Goal: Task Accomplishment & Management: Complete application form

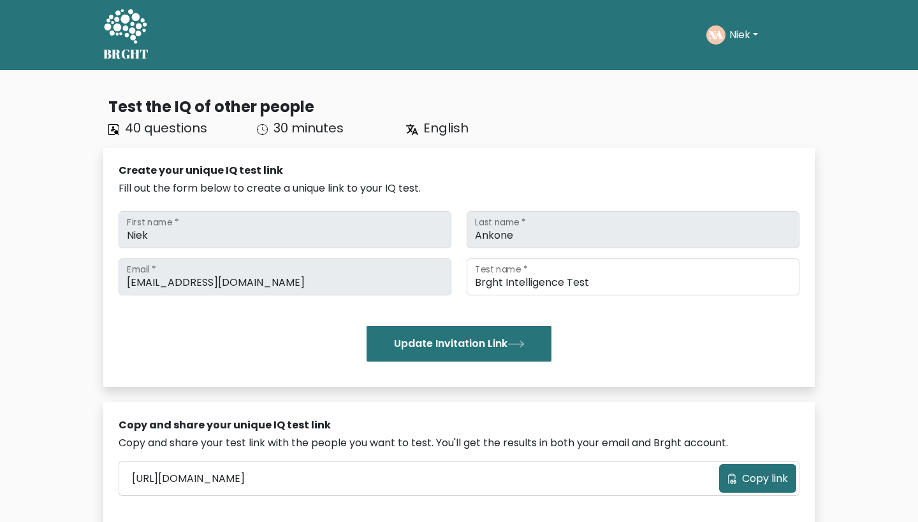
click at [745, 31] on button "Niek" at bounding box center [743, 35] width 36 height 17
click at [732, 51] on ul "Dashboard Profile Settings Logout" at bounding box center [757, 92] width 102 height 93
click at [740, 27] on button "Niek" at bounding box center [743, 35] width 36 height 17
click at [742, 52] on link "Dashboard" at bounding box center [757, 62] width 101 height 20
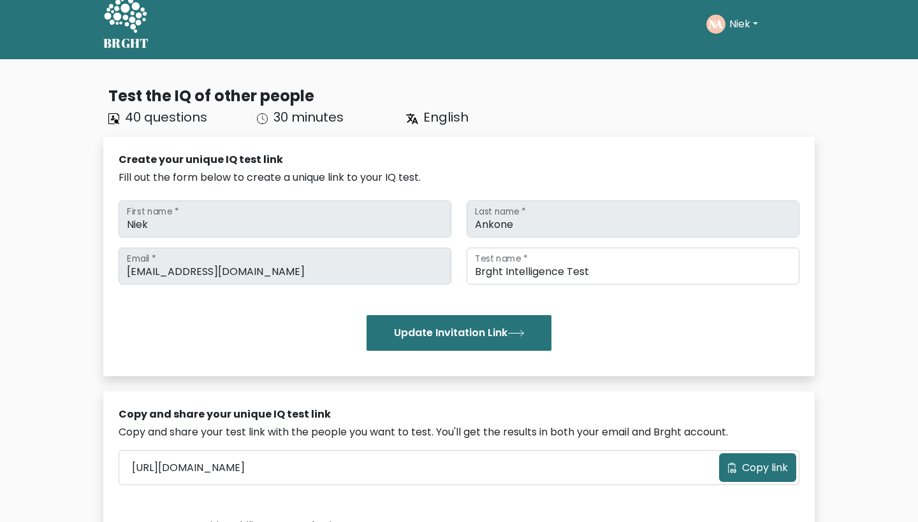
scroll to position [11, 0]
click at [731, 30] on button "Niek" at bounding box center [743, 24] width 36 height 17
click at [721, 68] on link "Profile" at bounding box center [757, 71] width 101 height 20
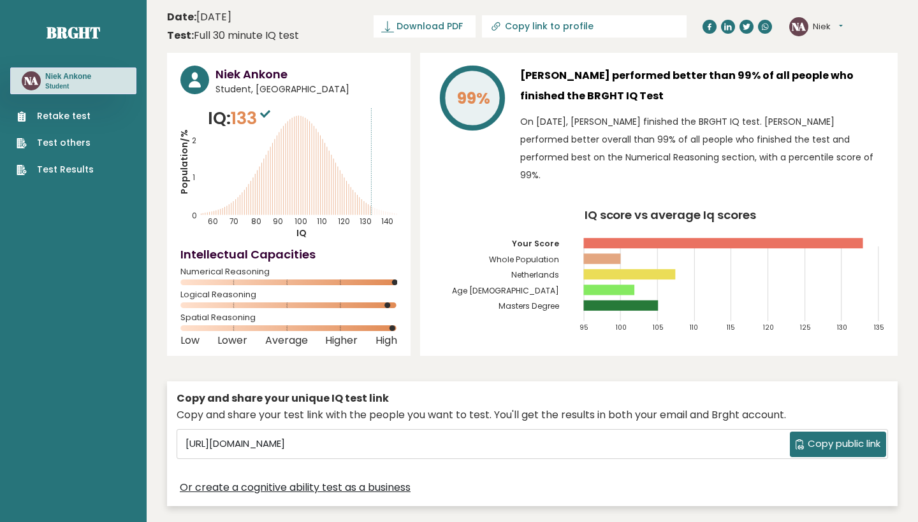
click at [59, 111] on link "Retake test" at bounding box center [55, 116] width 77 height 13
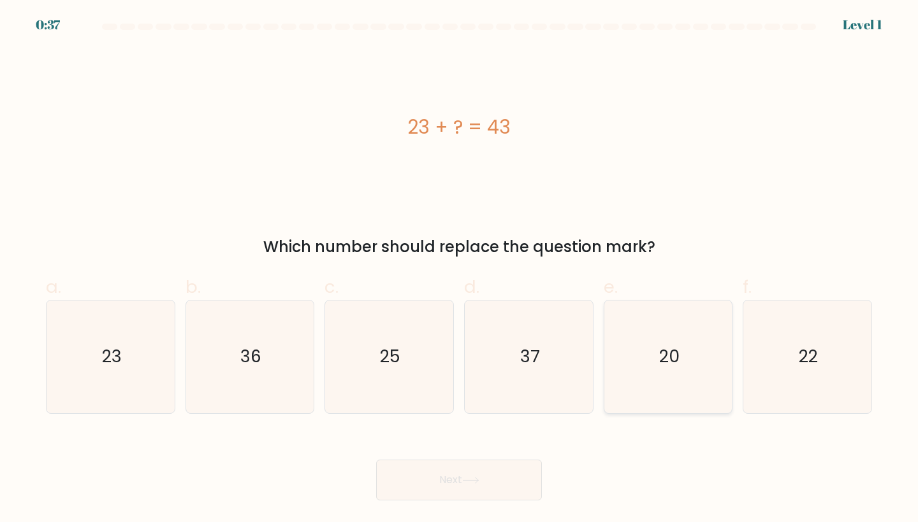
click at [642, 370] on icon "20" at bounding box center [668, 357] width 113 height 113
click at [459, 270] on input "e. 20" at bounding box center [459, 265] width 1 height 8
radio input "true"
click at [477, 493] on button "Next" at bounding box center [459, 480] width 166 height 41
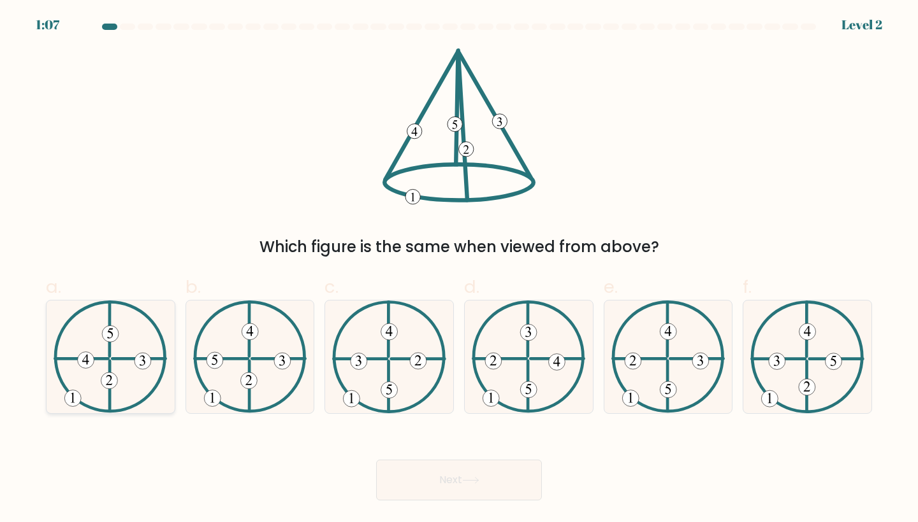
click at [111, 329] on icon at bounding box center [111, 334] width 6 height 10
click at [459, 270] on input "a." at bounding box center [459, 265] width 1 height 8
radio input "true"
click at [464, 472] on button "Next" at bounding box center [459, 480] width 166 height 41
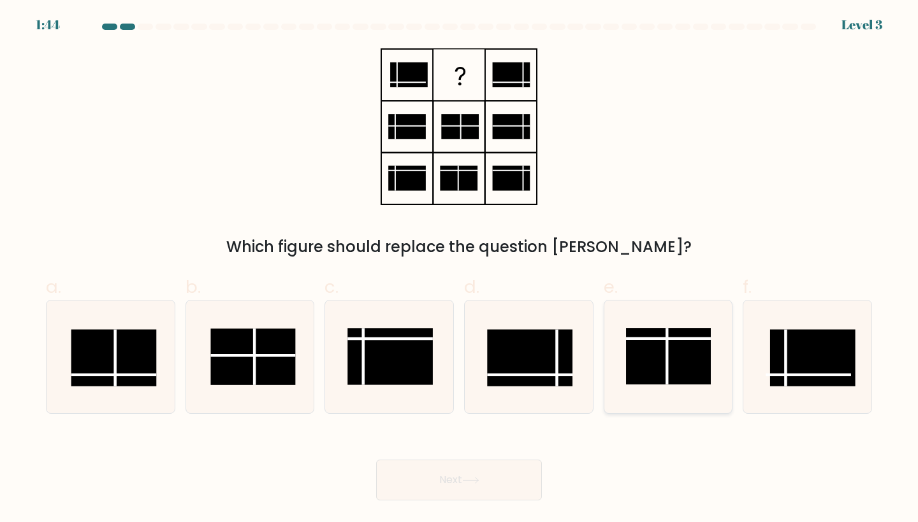
click at [652, 339] on line at bounding box center [668, 339] width 85 height 0
click at [459, 270] on input "e." at bounding box center [459, 265] width 1 height 8
radio input "true"
click at [424, 486] on button "Next" at bounding box center [459, 480] width 166 height 41
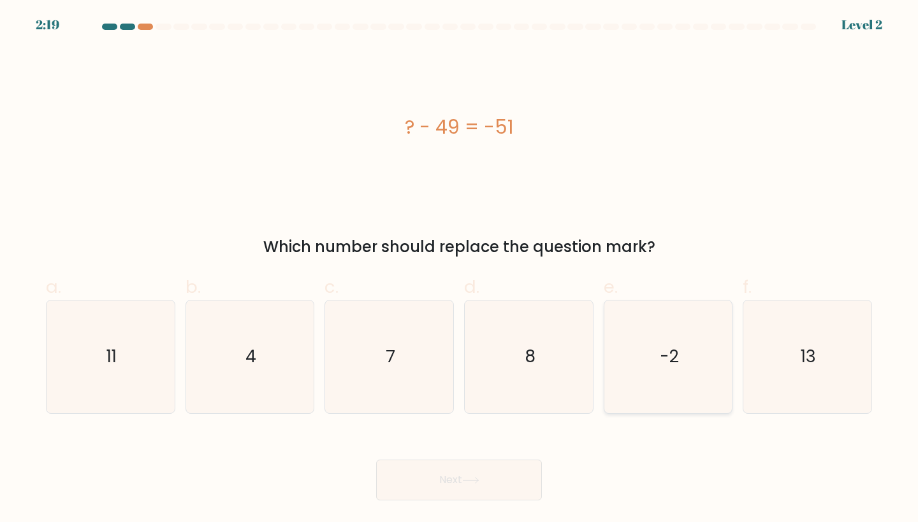
click at [644, 355] on icon "-2" at bounding box center [668, 357] width 113 height 113
click at [459, 270] on input "e. -2" at bounding box center [459, 265] width 1 height 8
radio input "true"
click at [457, 474] on button "Next" at bounding box center [459, 480] width 166 height 41
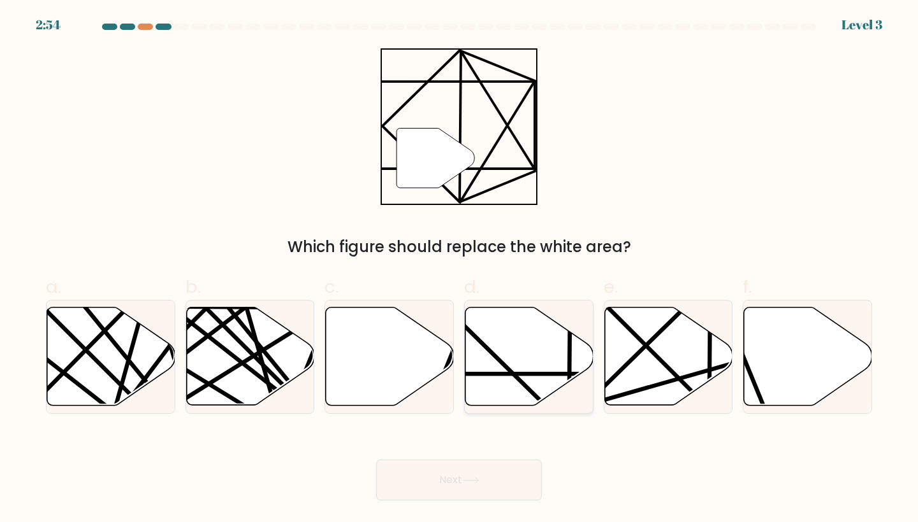
click at [519, 357] on icon at bounding box center [529, 357] width 128 height 98
click at [459, 270] on input "d." at bounding box center [459, 265] width 1 height 8
radio input "true"
click at [482, 473] on button "Next" at bounding box center [459, 480] width 166 height 41
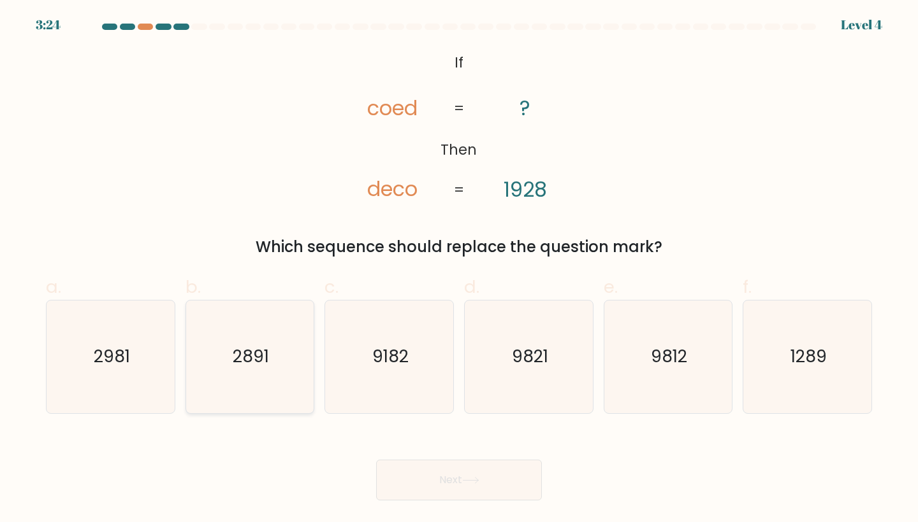
click at [254, 329] on icon "2891" at bounding box center [250, 357] width 113 height 113
click at [459, 270] on input "b. 2891" at bounding box center [459, 265] width 1 height 8
radio input "true"
click at [449, 486] on button "Next" at bounding box center [459, 480] width 166 height 41
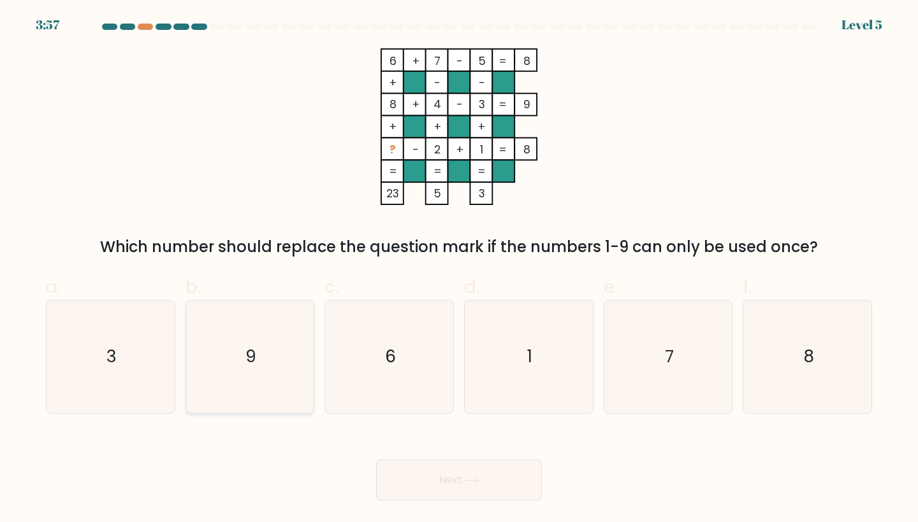
click at [282, 332] on icon "9" at bounding box center [250, 357] width 113 height 113
click at [459, 270] on input "b. 9" at bounding box center [459, 265] width 1 height 8
radio input "true"
click at [417, 466] on button "Next" at bounding box center [459, 480] width 166 height 41
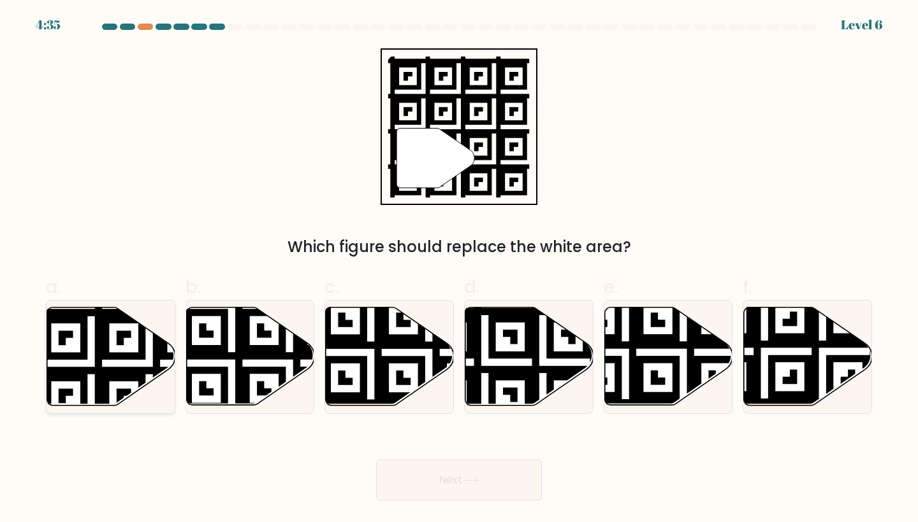
click at [112, 325] on icon at bounding box center [111, 357] width 128 height 98
click at [459, 270] on input "a." at bounding box center [459, 265] width 1 height 8
radio input "true"
click at [435, 490] on button "Next" at bounding box center [459, 480] width 166 height 41
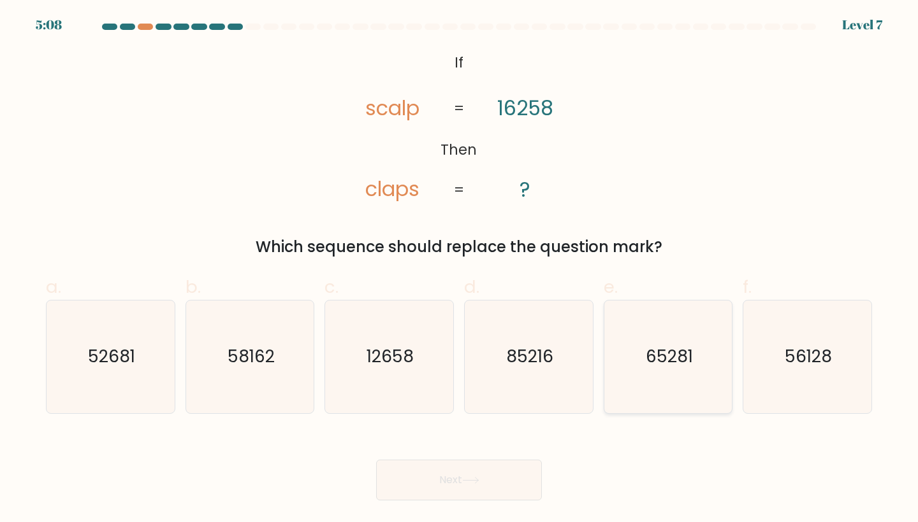
click at [661, 333] on icon "65281" at bounding box center [668, 357] width 113 height 113
click at [459, 270] on input "e. 65281" at bounding box center [459, 265] width 1 height 8
radio input "true"
click at [464, 495] on button "Next" at bounding box center [459, 480] width 166 height 41
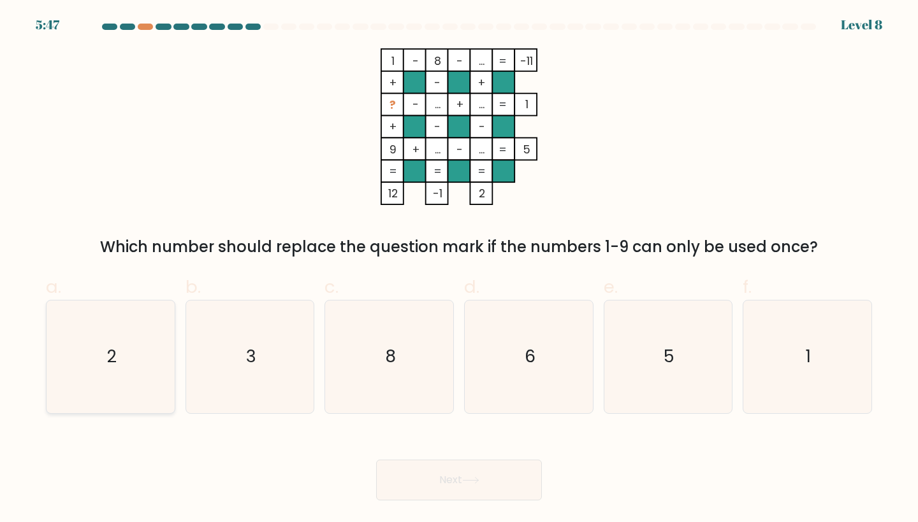
click at [124, 367] on icon "2" at bounding box center [110, 357] width 113 height 113
click at [459, 270] on input "a. 2" at bounding box center [459, 265] width 1 height 8
radio input "true"
click at [495, 481] on button "Next" at bounding box center [459, 480] width 166 height 41
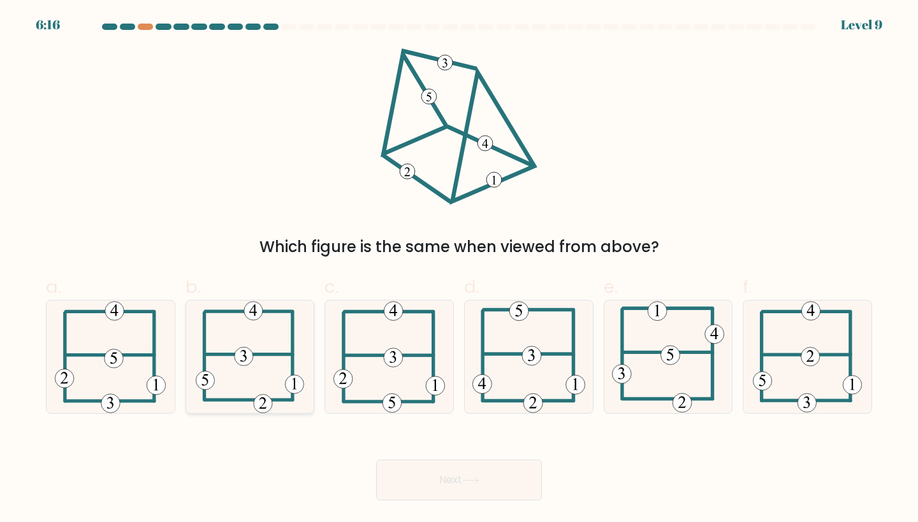
click at [232, 375] on icon at bounding box center [250, 357] width 108 height 113
click at [459, 270] on input "b." at bounding box center [459, 265] width 1 height 8
radio input "true"
click at [459, 494] on button "Next" at bounding box center [459, 480] width 166 height 41
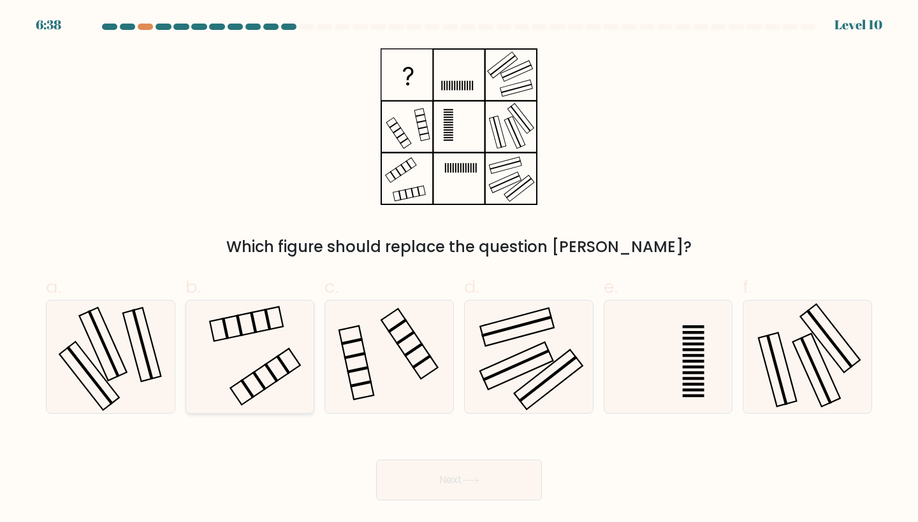
click at [274, 343] on icon at bounding box center [250, 357] width 113 height 113
click at [459, 270] on input "b." at bounding box center [459, 265] width 1 height 8
radio input "true"
click at [489, 465] on button "Next" at bounding box center [459, 480] width 166 height 41
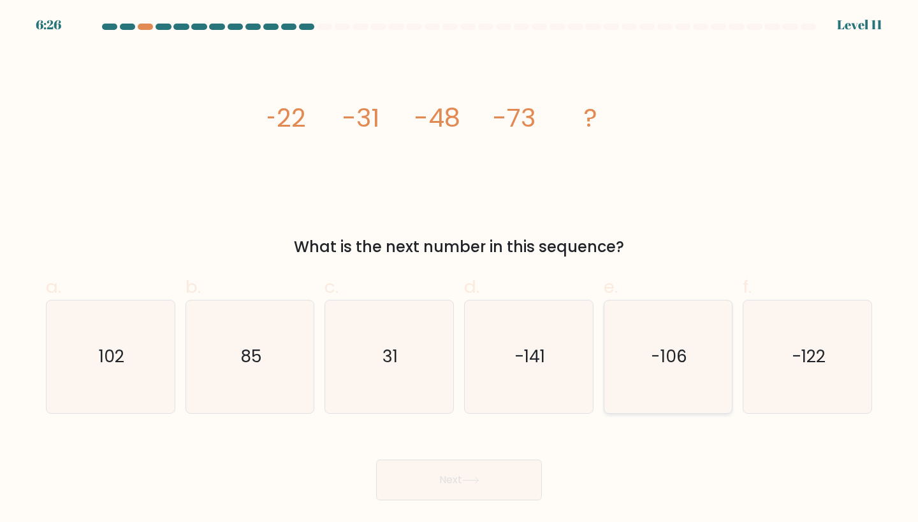
click at [690, 336] on icon "-106" at bounding box center [668, 357] width 113 height 113
click at [459, 270] on input "e. -106" at bounding box center [459, 265] width 1 height 8
radio input "true"
click at [433, 470] on button "Next" at bounding box center [459, 480] width 166 height 41
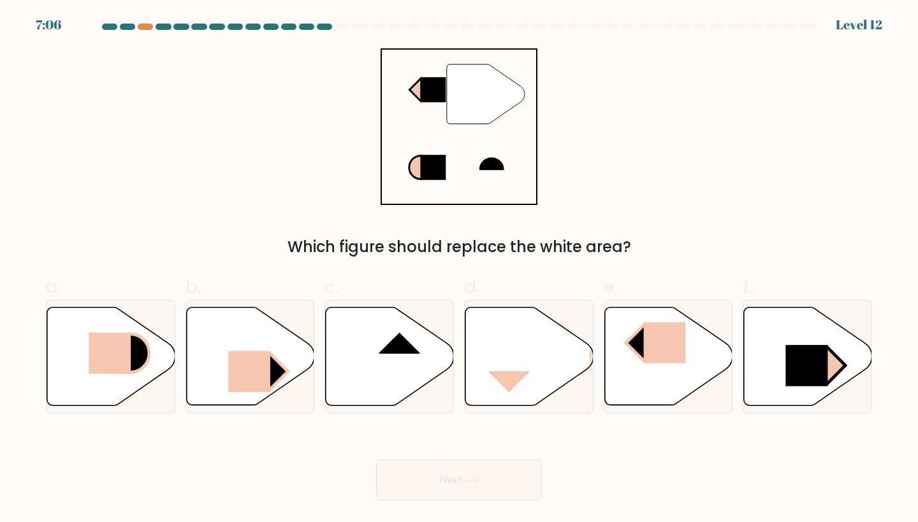
click at [317, 328] on div "b." at bounding box center [250, 344] width 140 height 140
click at [356, 359] on icon at bounding box center [390, 357] width 128 height 98
click at [459, 270] on input "c." at bounding box center [459, 265] width 1 height 8
radio input "true"
click at [450, 477] on button "Next" at bounding box center [459, 480] width 166 height 41
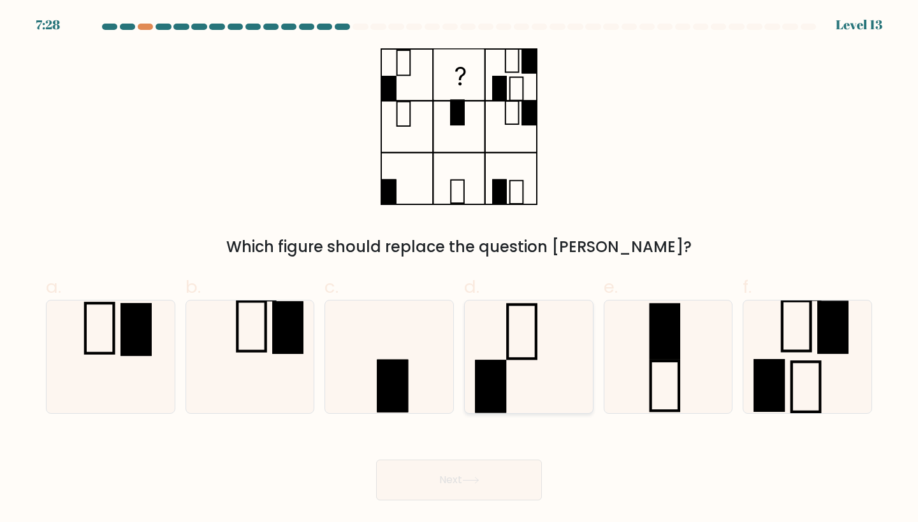
click at [535, 370] on icon at bounding box center [528, 357] width 113 height 113
click at [459, 270] on input "d." at bounding box center [459, 265] width 1 height 8
radio input "true"
click at [791, 336] on icon at bounding box center [807, 357] width 113 height 113
click at [459, 270] on input "f." at bounding box center [459, 265] width 1 height 8
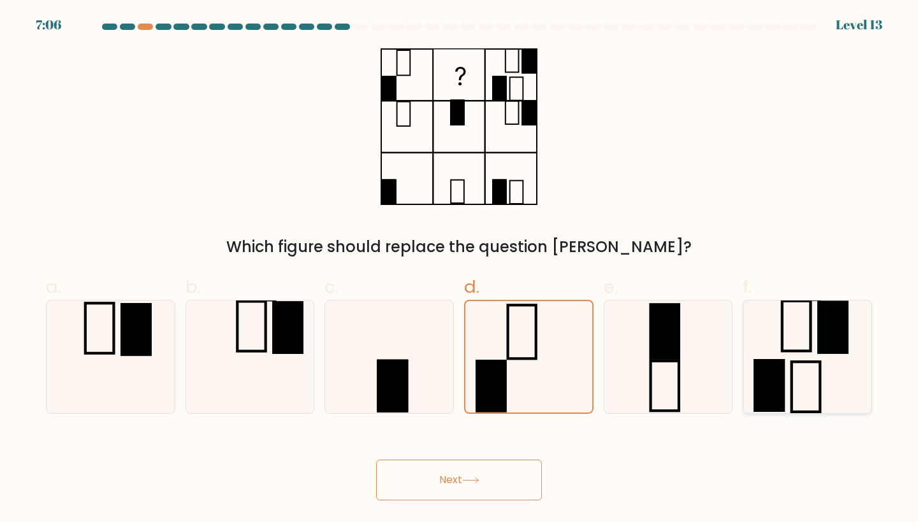
radio input "true"
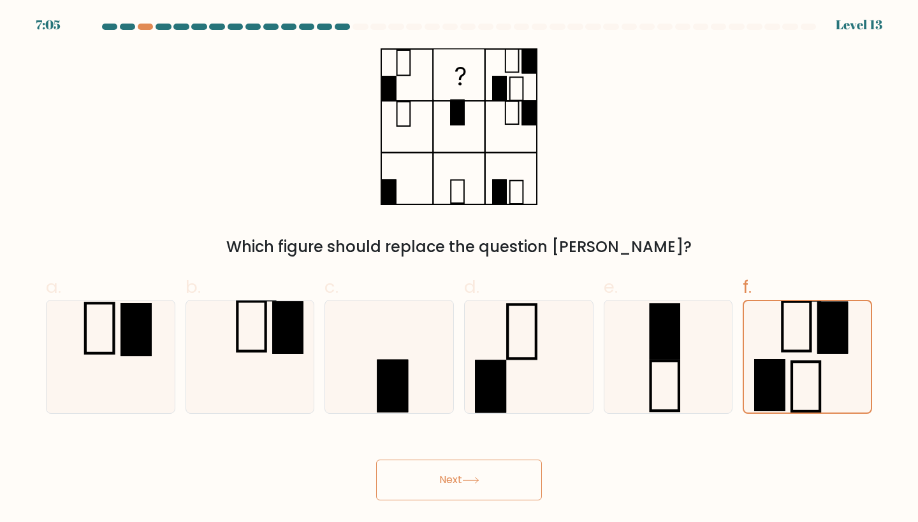
click at [454, 473] on button "Next" at bounding box center [459, 480] width 166 height 41
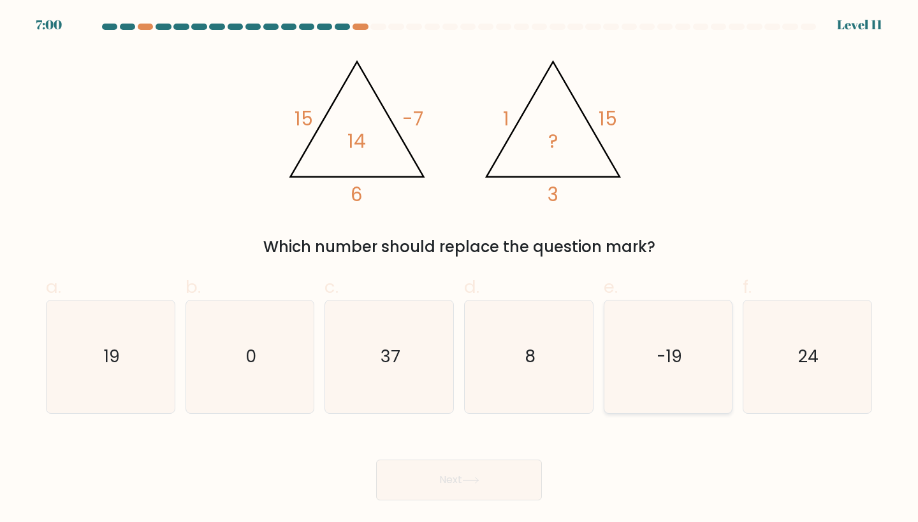
click at [647, 338] on icon "-19" at bounding box center [668, 357] width 113 height 113
click at [459, 270] on input "e. -19" at bounding box center [459, 265] width 1 height 8
radio input "true"
click at [227, 378] on icon "0" at bounding box center [250, 357] width 113 height 113
click at [459, 270] on input "b. 0" at bounding box center [459, 265] width 1 height 8
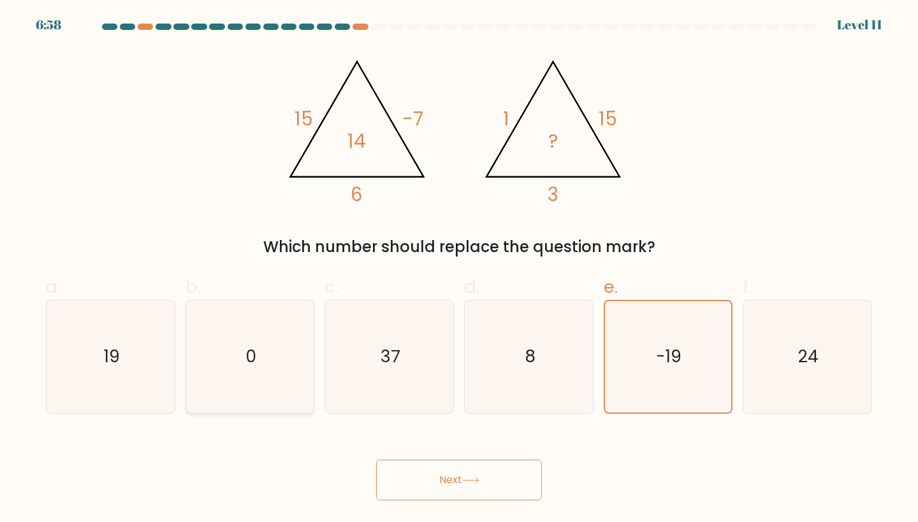
radio input "true"
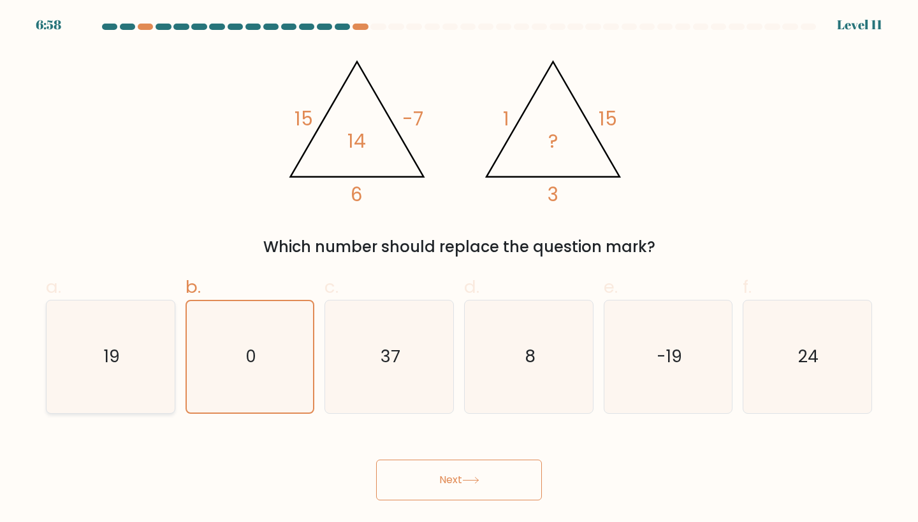
click at [159, 358] on icon "19" at bounding box center [110, 357] width 113 height 113
click at [459, 270] on input "a. 19" at bounding box center [459, 265] width 1 height 8
radio input "true"
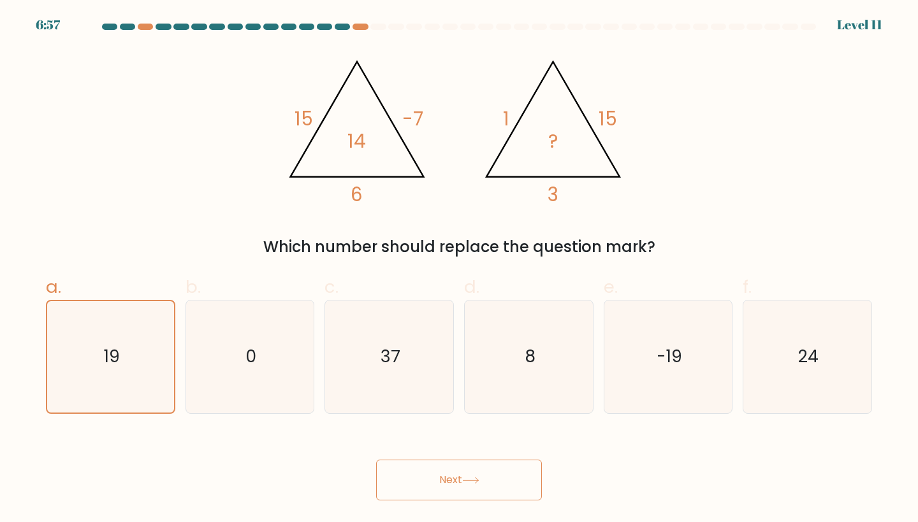
click at [413, 483] on button "Next" at bounding box center [459, 480] width 166 height 41
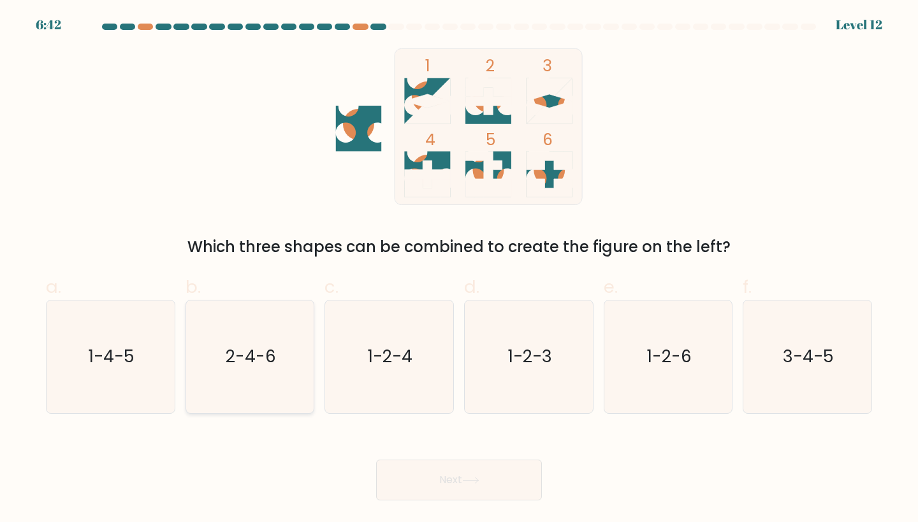
click at [278, 362] on icon "2-4-6" at bounding box center [250, 357] width 113 height 113
click at [459, 270] on input "b. 2-4-6" at bounding box center [459, 265] width 1 height 8
radio input "true"
click at [435, 467] on button "Next" at bounding box center [459, 480] width 166 height 41
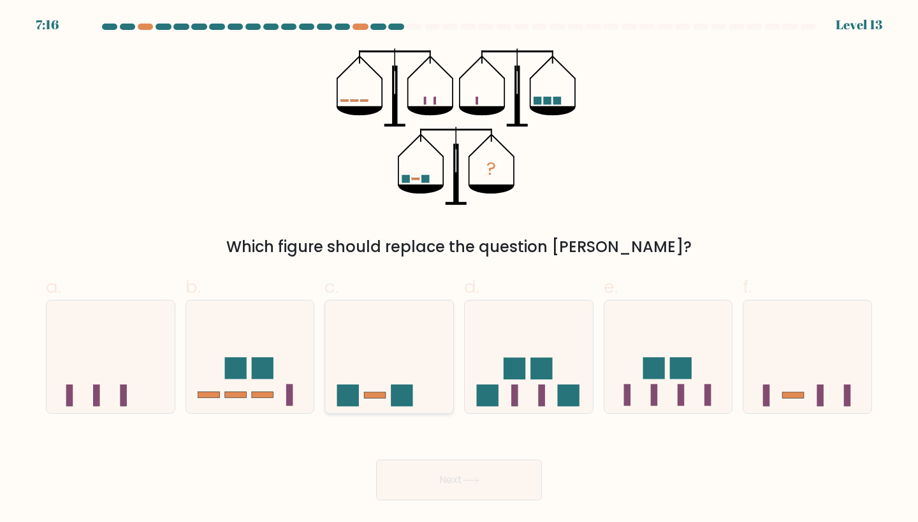
click at [382, 326] on icon at bounding box center [389, 357] width 128 height 106
click at [459, 270] on input "c." at bounding box center [459, 265] width 1 height 8
radio input "true"
click at [467, 477] on icon at bounding box center [470, 480] width 17 height 7
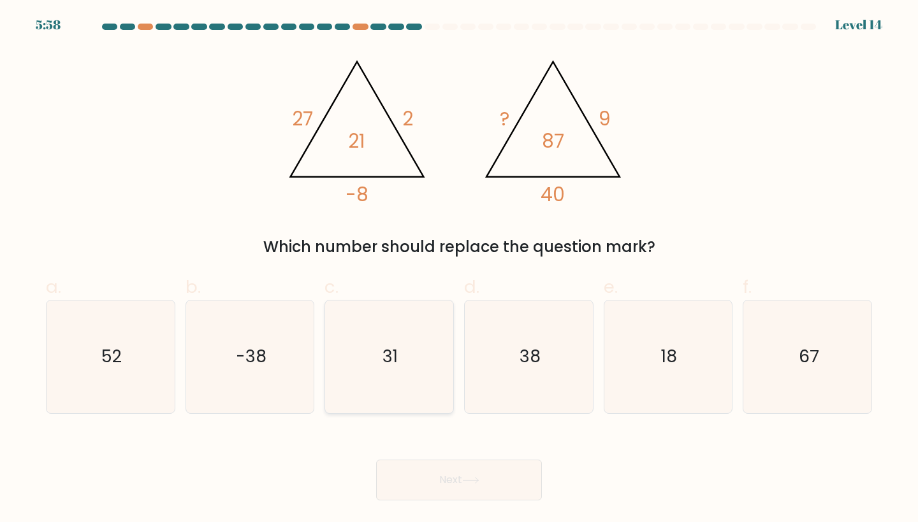
click at [424, 348] on icon "31" at bounding box center [389, 357] width 113 height 113
click at [459, 270] on input "c. 31" at bounding box center [459, 265] width 1 height 8
radio input "true"
click at [478, 478] on icon at bounding box center [470, 481] width 15 height 6
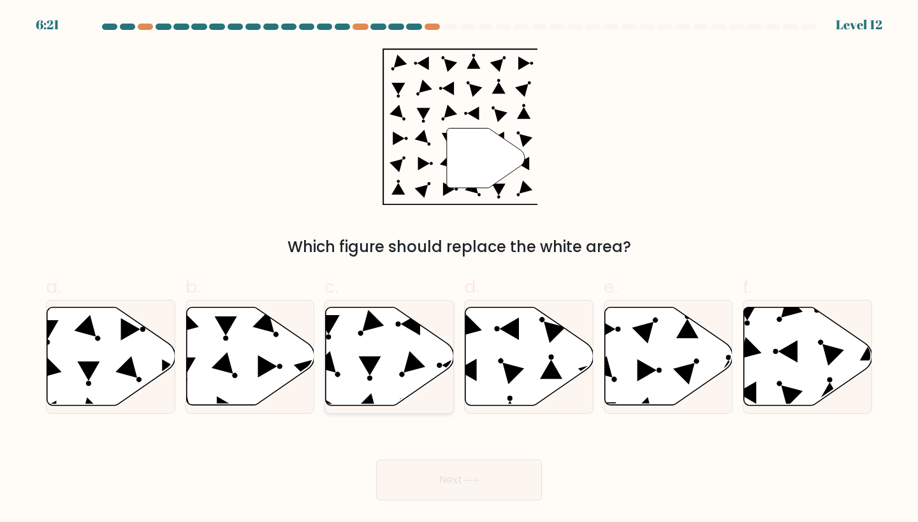
click at [384, 336] on icon at bounding box center [390, 357] width 128 height 98
click at [459, 270] on input "c." at bounding box center [459, 265] width 1 height 8
radio input "true"
click at [447, 468] on button "Next" at bounding box center [459, 480] width 166 height 41
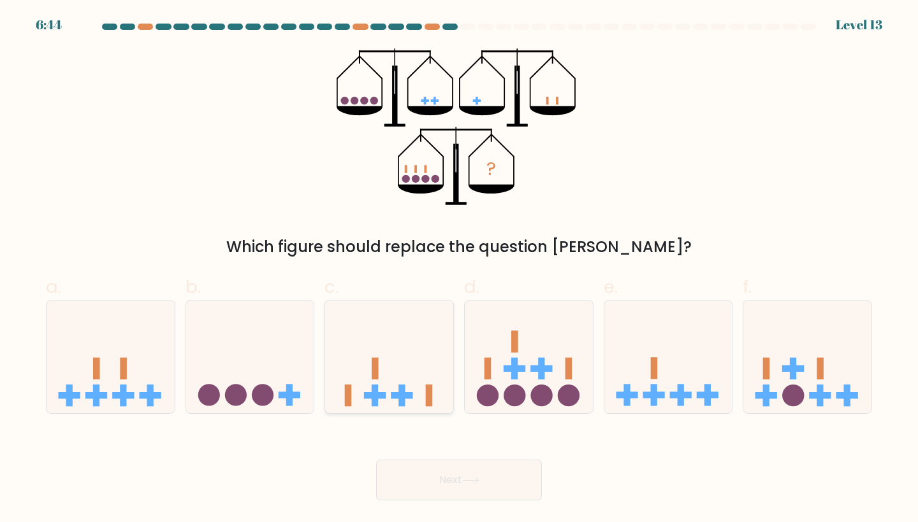
click at [410, 385] on icon at bounding box center [389, 357] width 128 height 106
click at [459, 270] on input "c." at bounding box center [459, 265] width 1 height 8
radio input "true"
click at [472, 486] on button "Next" at bounding box center [459, 480] width 166 height 41
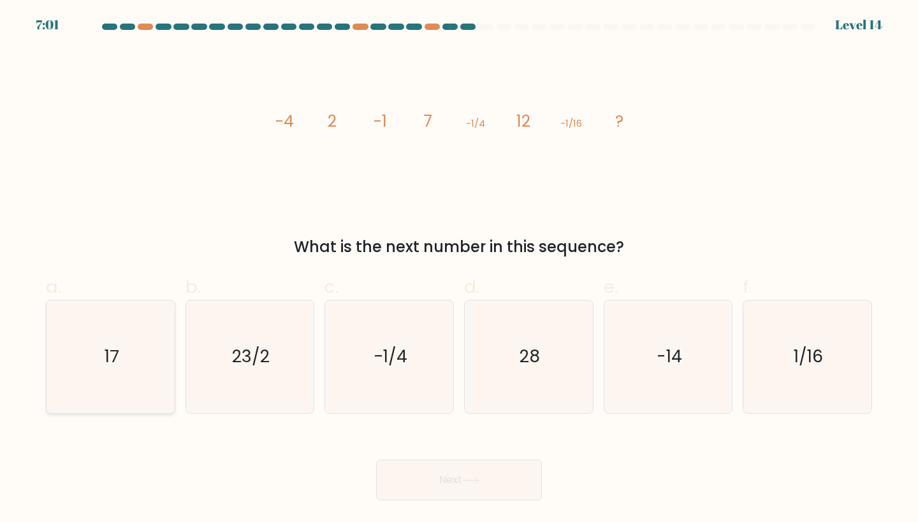
click at [165, 382] on icon "17" at bounding box center [110, 357] width 113 height 113
click at [459, 270] on input "a. 17" at bounding box center [459, 265] width 1 height 8
radio input "true"
click at [474, 492] on button "Next" at bounding box center [459, 480] width 166 height 41
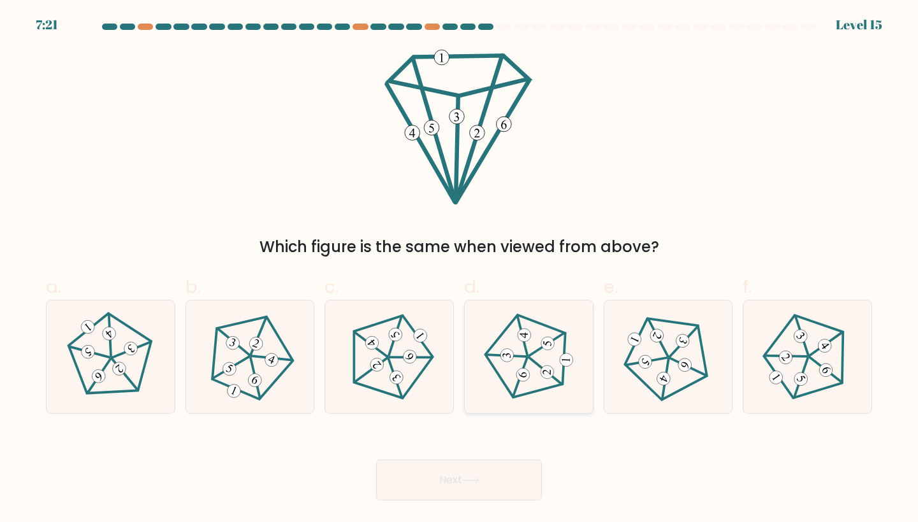
click at [524, 344] on 348 at bounding box center [522, 336] width 14 height 40
click at [459, 270] on input "d." at bounding box center [459, 265] width 1 height 8
radio input "true"
click at [488, 468] on button "Next" at bounding box center [459, 480] width 166 height 41
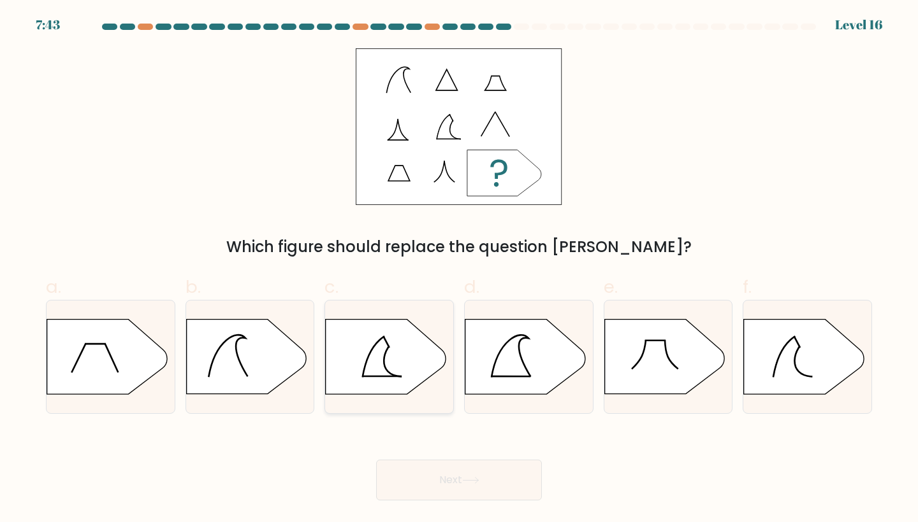
click at [370, 364] on icon at bounding box center [386, 357] width 120 height 75
click at [459, 270] on input "c." at bounding box center [459, 265] width 1 height 8
radio input "true"
click at [450, 463] on button "Next" at bounding box center [459, 480] width 166 height 41
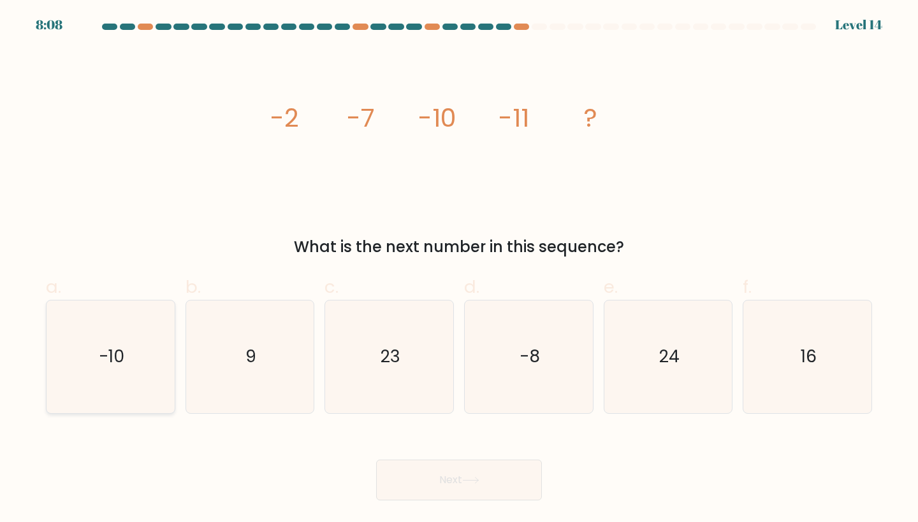
click at [132, 323] on icon "-10" at bounding box center [110, 357] width 113 height 113
click at [459, 270] on input "a. -10" at bounding box center [459, 265] width 1 height 8
radio input "true"
click at [449, 484] on button "Next" at bounding box center [459, 480] width 166 height 41
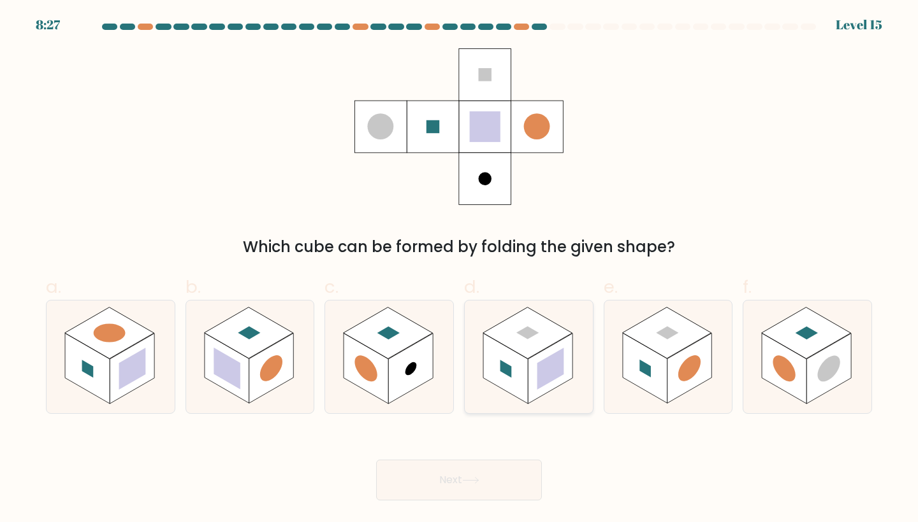
click at [505, 332] on rect at bounding box center [527, 334] width 89 height 52
click at [459, 270] on input "d." at bounding box center [459, 265] width 1 height 8
radio input "true"
click at [471, 479] on icon at bounding box center [470, 480] width 17 height 7
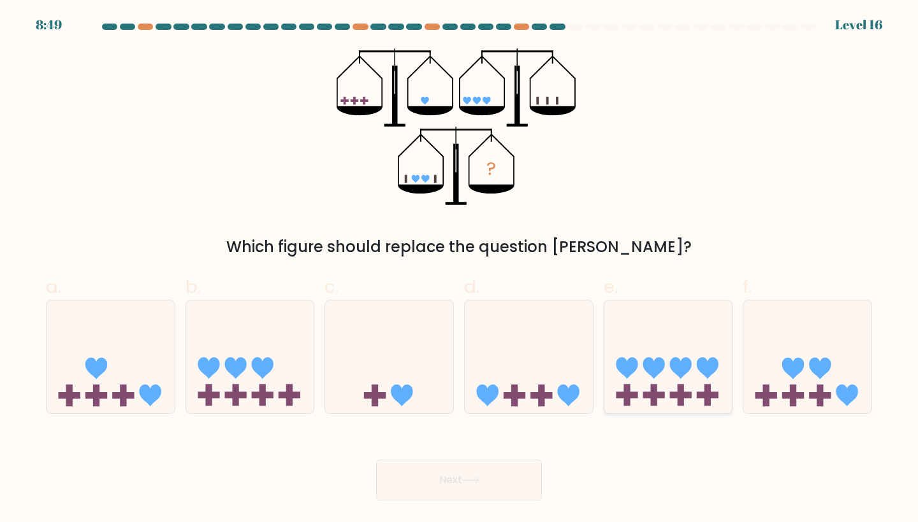
click at [661, 361] on icon at bounding box center [653, 369] width 22 height 22
click at [459, 270] on input "e." at bounding box center [459, 265] width 1 height 8
radio input "true"
click at [438, 482] on button "Next" at bounding box center [459, 480] width 166 height 41
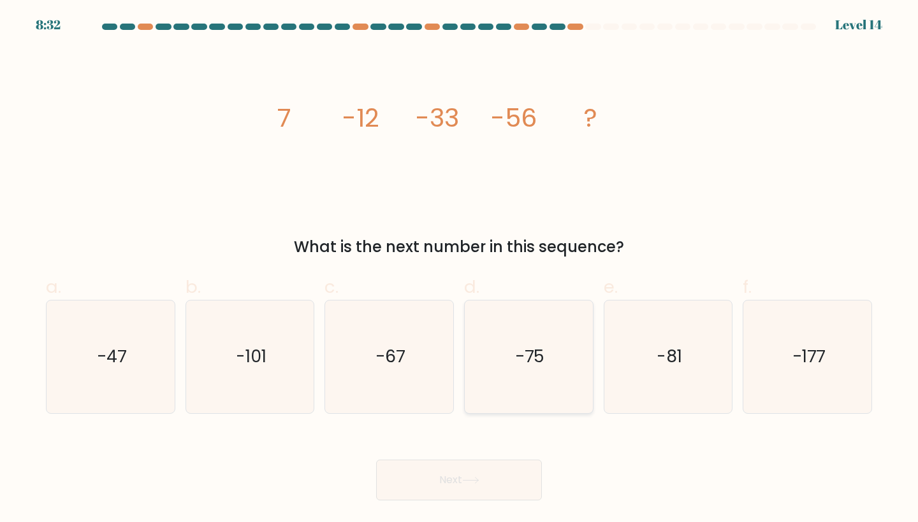
click at [505, 352] on icon "-75" at bounding box center [528, 357] width 113 height 113
click at [459, 270] on input "d. -75" at bounding box center [459, 265] width 1 height 8
radio input "true"
click at [462, 463] on button "Next" at bounding box center [459, 480] width 166 height 41
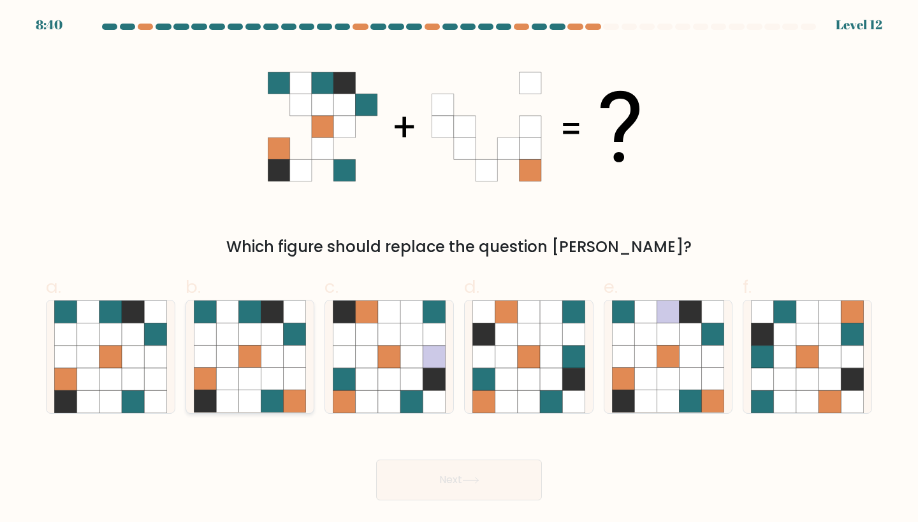
click at [256, 363] on icon at bounding box center [249, 357] width 22 height 22
click at [459, 270] on input "b." at bounding box center [459, 265] width 1 height 8
radio input "true"
click at [428, 462] on button "Next" at bounding box center [459, 480] width 166 height 41
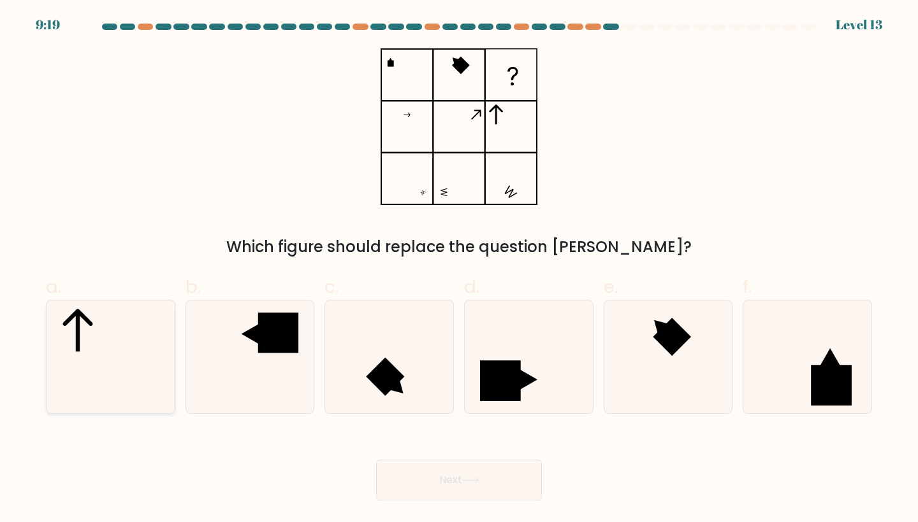
click at [73, 354] on icon at bounding box center [110, 357] width 113 height 113
click at [459, 270] on input "a." at bounding box center [459, 265] width 1 height 8
radio input "true"
click at [264, 326] on rect at bounding box center [278, 333] width 41 height 41
click at [459, 270] on input "b." at bounding box center [459, 265] width 1 height 8
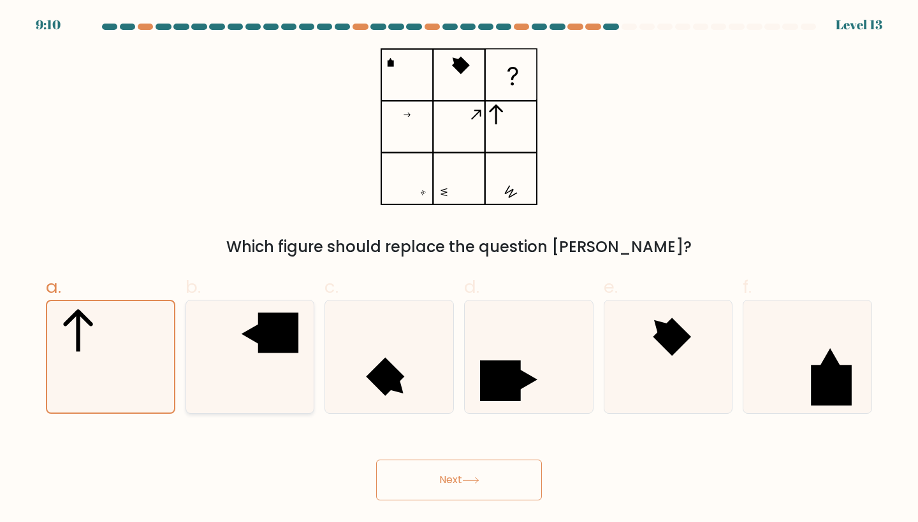
radio input "true"
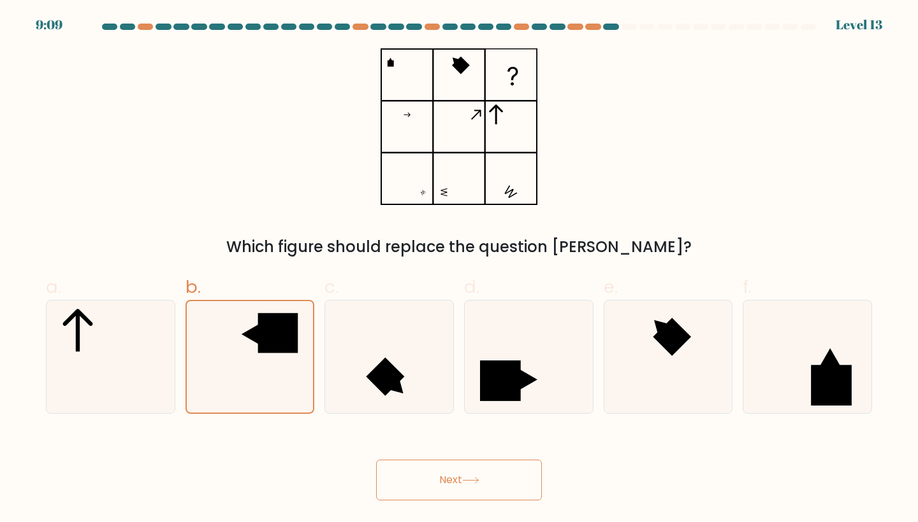
click at [482, 473] on button "Next" at bounding box center [459, 480] width 166 height 41
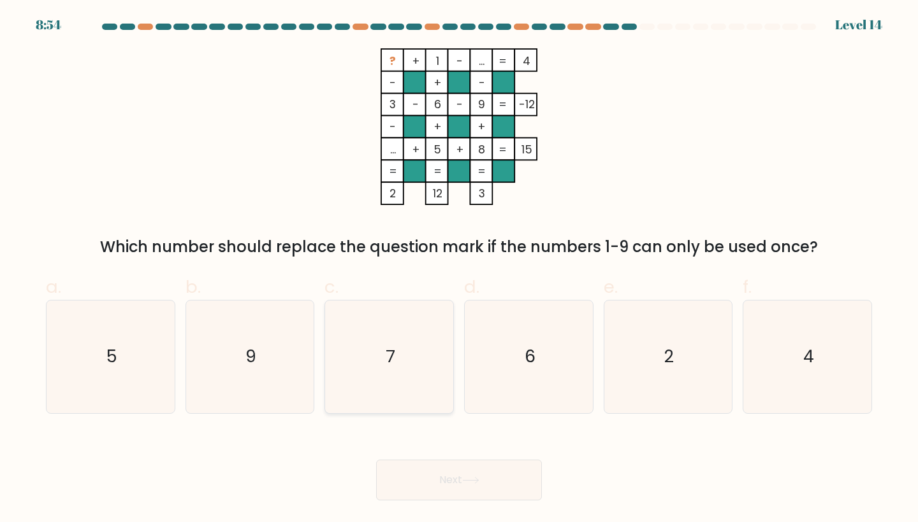
click at [349, 352] on icon "7" at bounding box center [389, 357] width 113 height 113
click at [459, 270] on input "c. 7" at bounding box center [459, 265] width 1 height 8
radio input "true"
click at [447, 477] on button "Next" at bounding box center [459, 480] width 166 height 41
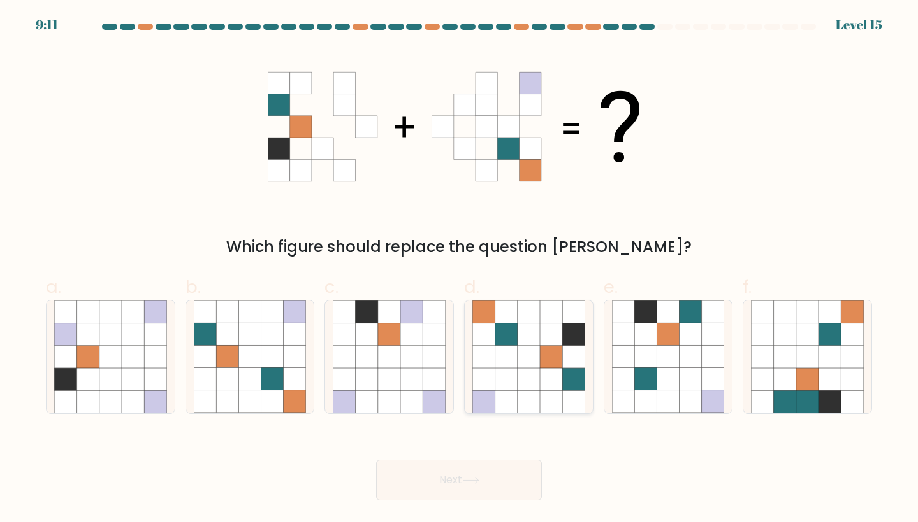
click at [556, 360] on icon at bounding box center [551, 357] width 22 height 22
click at [459, 270] on input "d." at bounding box center [459, 265] width 1 height 8
radio input "true"
click at [429, 486] on button "Next" at bounding box center [459, 480] width 166 height 41
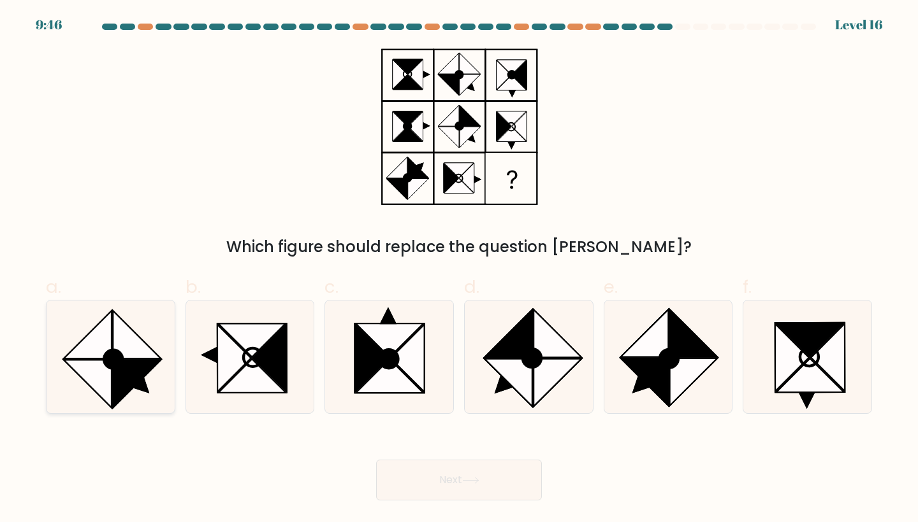
click at [157, 377] on icon at bounding box center [110, 357] width 113 height 113
click at [459, 270] on input "a." at bounding box center [459, 265] width 1 height 8
radio input "true"
click at [451, 474] on button "Next" at bounding box center [459, 480] width 166 height 41
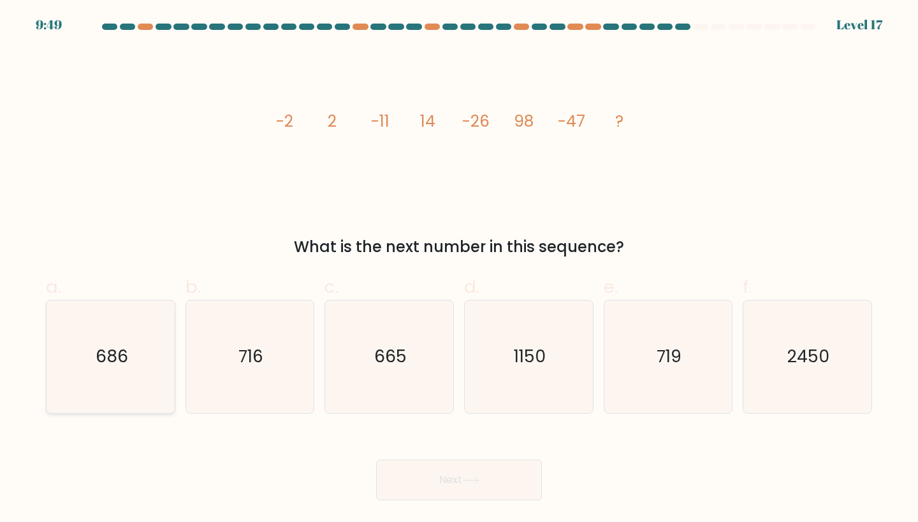
click at [112, 355] on text "686" at bounding box center [112, 357] width 32 height 24
click at [459, 270] on input "a. 686" at bounding box center [459, 265] width 1 height 8
radio input "true"
click at [419, 488] on button "Next" at bounding box center [459, 480] width 166 height 41
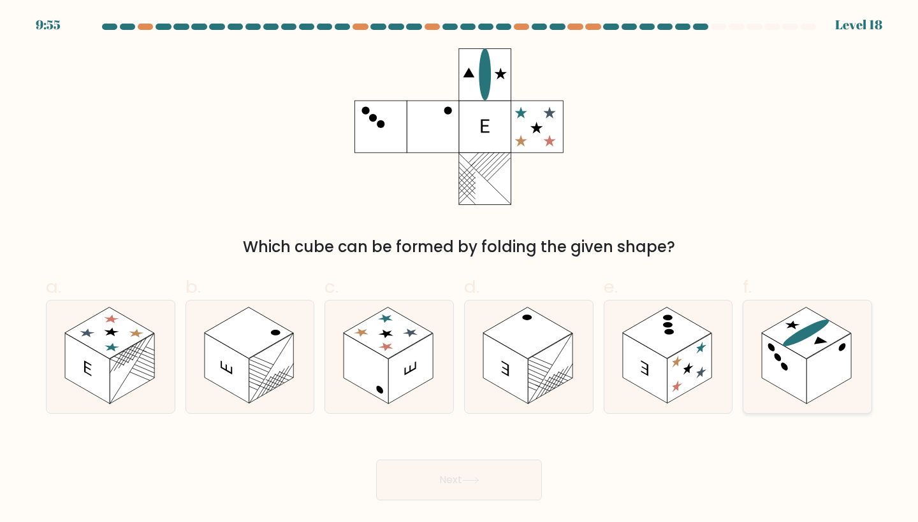
click at [847, 381] on icon at bounding box center [807, 357] width 128 height 113
click at [459, 270] on input "f." at bounding box center [459, 265] width 1 height 8
radio input "true"
click at [446, 458] on div "Next" at bounding box center [458, 464] width 841 height 71
click at [457, 478] on button "Next" at bounding box center [459, 480] width 166 height 41
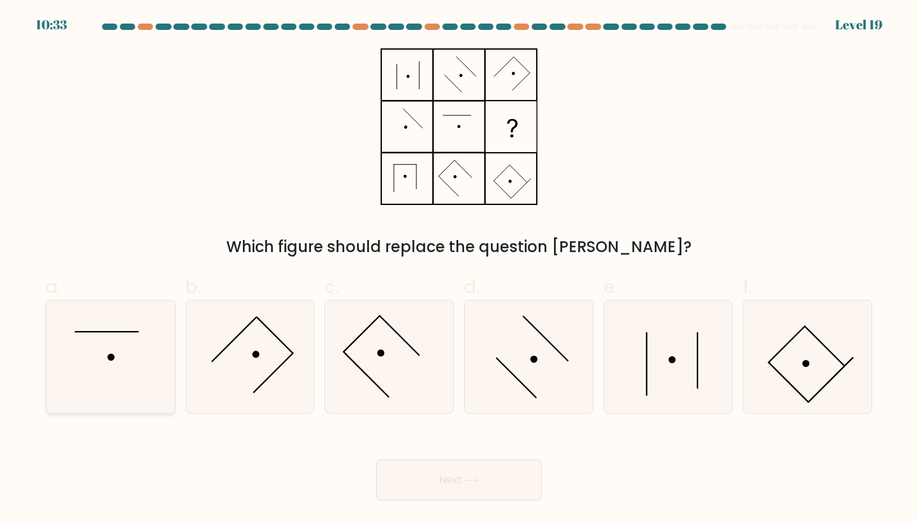
click at [136, 371] on icon at bounding box center [110, 357] width 113 height 113
click at [459, 270] on input "a." at bounding box center [459, 265] width 1 height 8
radio input "true"
click at [436, 471] on button "Next" at bounding box center [459, 480] width 166 height 41
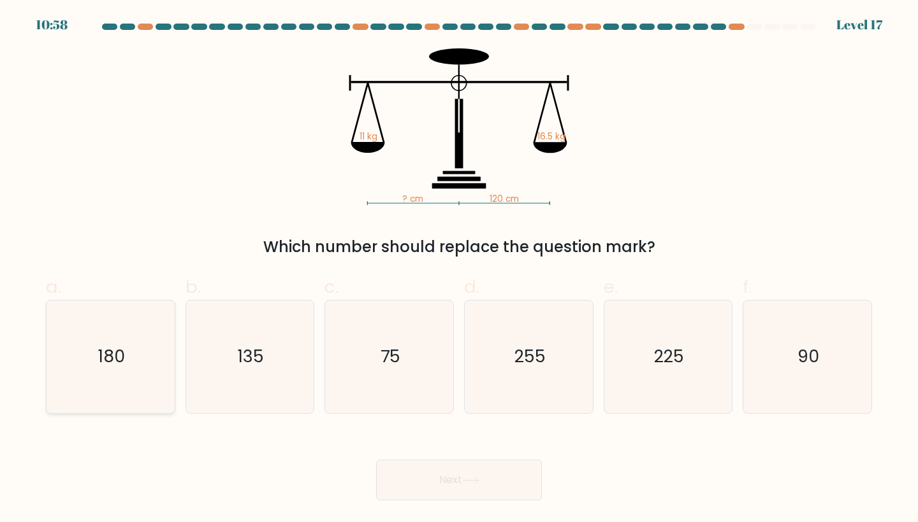
click at [73, 366] on icon "180" at bounding box center [110, 357] width 113 height 113
click at [459, 270] on input "a. 180" at bounding box center [459, 265] width 1 height 8
radio input "true"
click at [448, 498] on button "Next" at bounding box center [459, 480] width 166 height 41
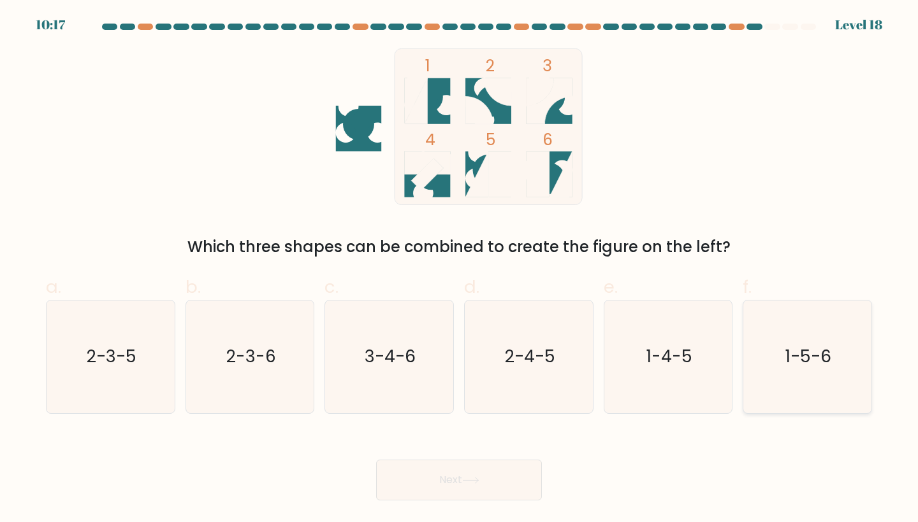
click at [796, 361] on text "1-5-6" at bounding box center [808, 357] width 46 height 24
click at [459, 270] on input "f. 1-5-6" at bounding box center [459, 265] width 1 height 8
radio input "true"
click at [440, 484] on button "Next" at bounding box center [459, 480] width 166 height 41
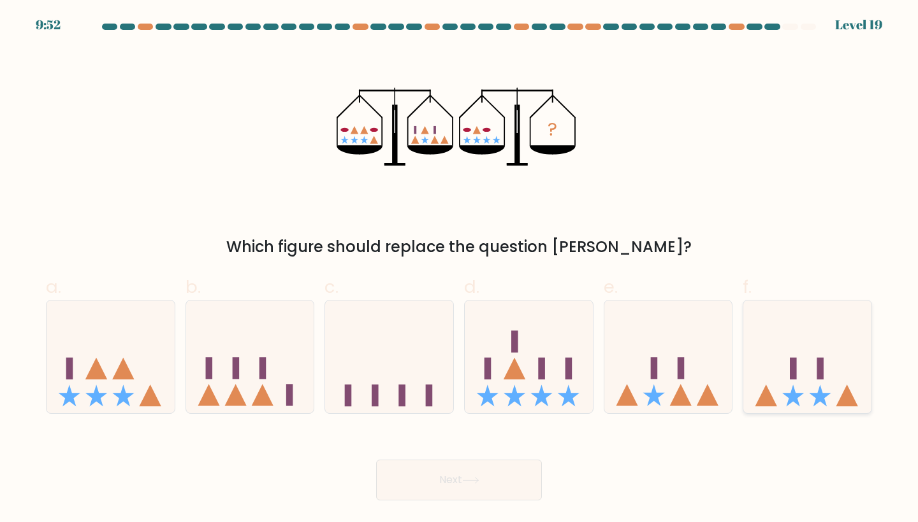
click at [779, 357] on icon at bounding box center [807, 357] width 128 height 106
click at [459, 270] on input "f." at bounding box center [459, 265] width 1 height 8
radio input "true"
click at [444, 483] on button "Next" at bounding box center [459, 480] width 166 height 41
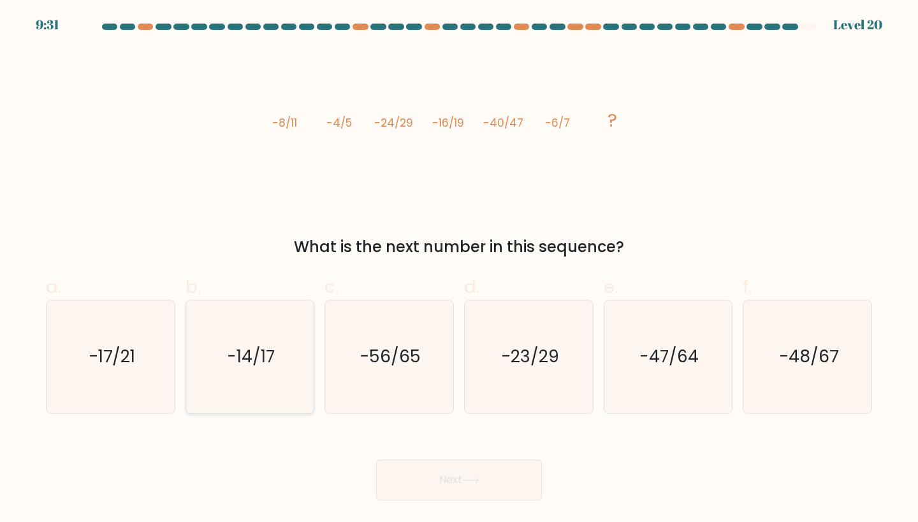
click at [247, 362] on text "-14/17" at bounding box center [251, 357] width 48 height 24
click at [459, 270] on input "b. -14/17" at bounding box center [459, 265] width 1 height 8
radio input "true"
click at [434, 468] on button "Next" at bounding box center [459, 480] width 166 height 41
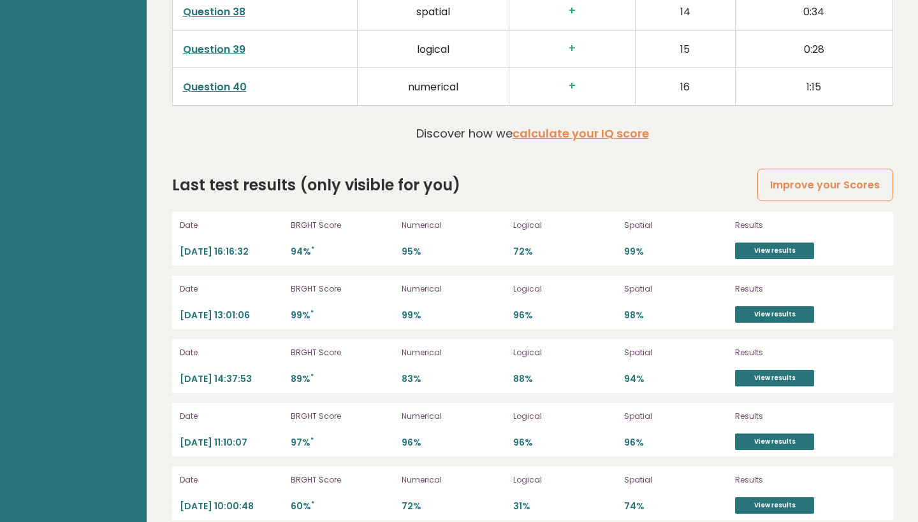
scroll to position [3420, 0]
click at [765, 243] on link "View results" at bounding box center [774, 251] width 79 height 17
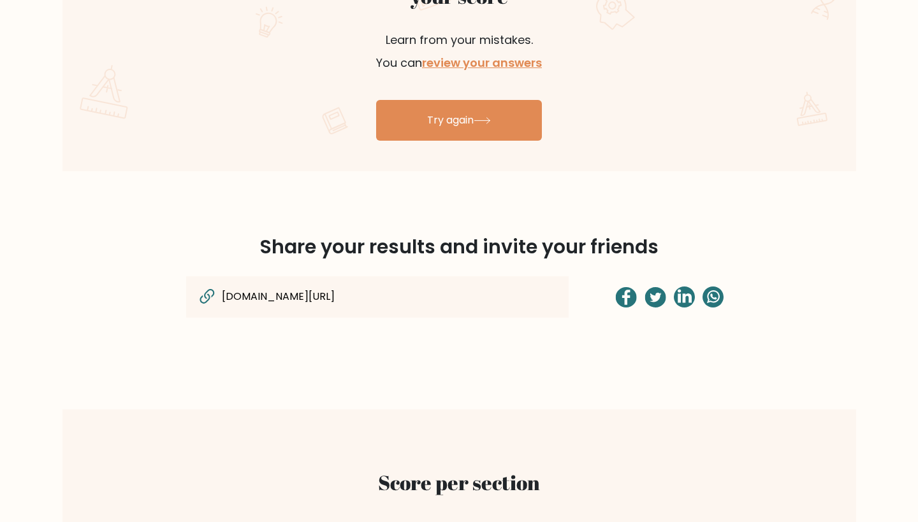
scroll to position [640, 0]
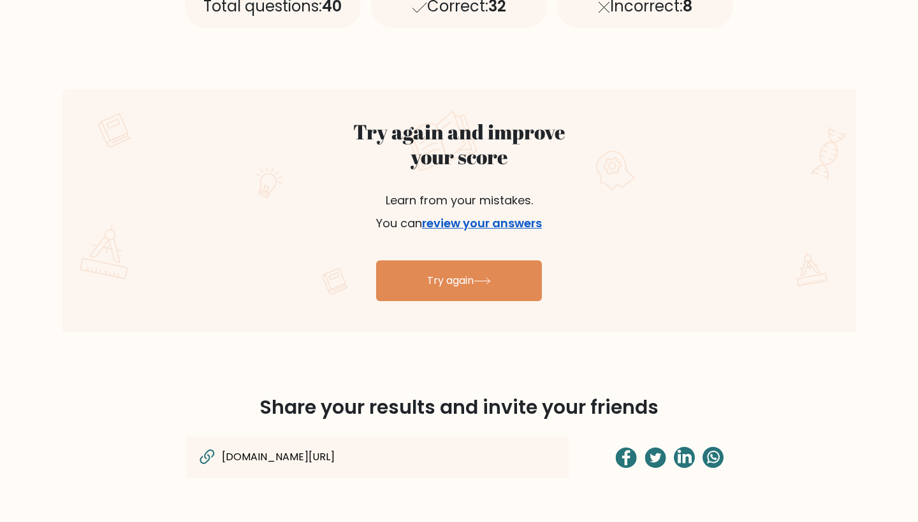
click at [463, 226] on link "review your answers" at bounding box center [482, 223] width 120 height 16
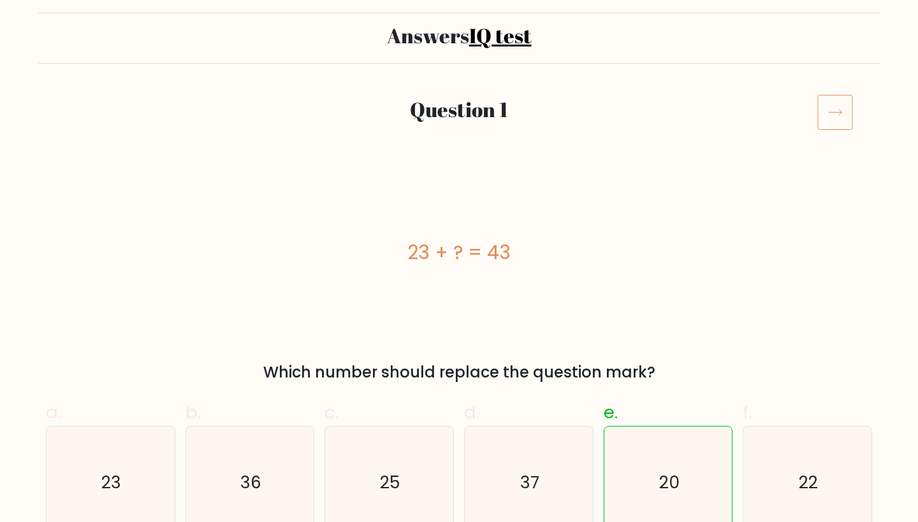
scroll to position [85, 0]
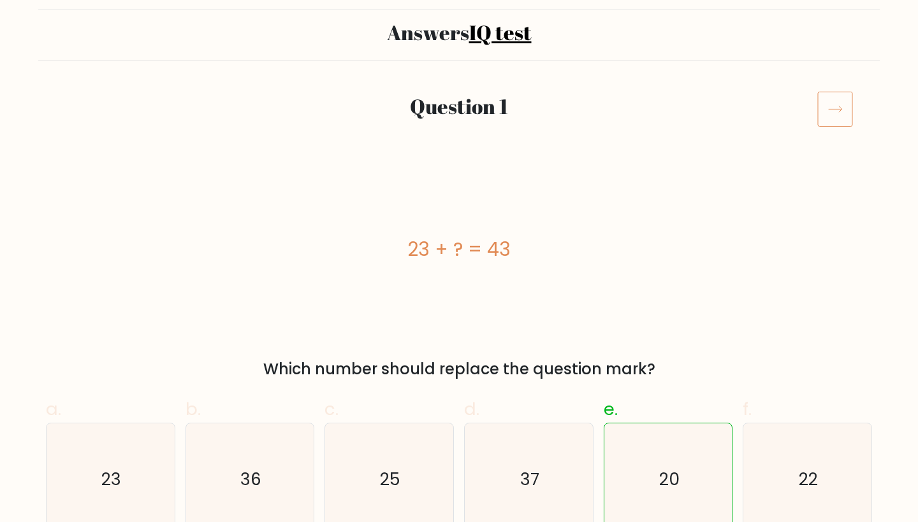
click at [828, 106] on icon at bounding box center [835, 109] width 36 height 36
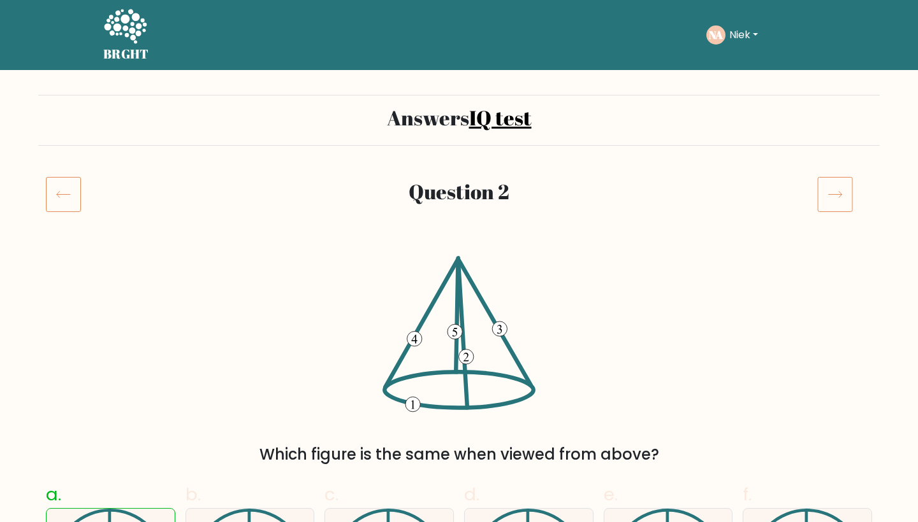
scroll to position [138, 0]
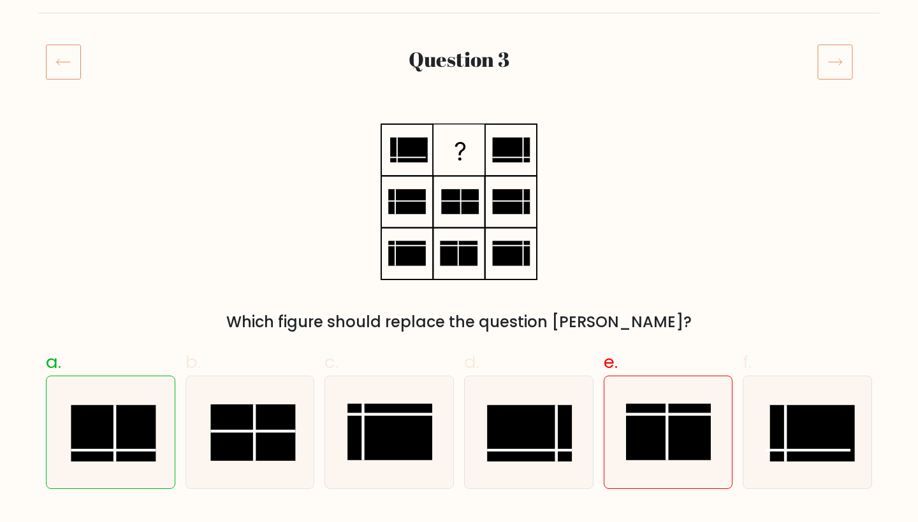
scroll to position [126, 0]
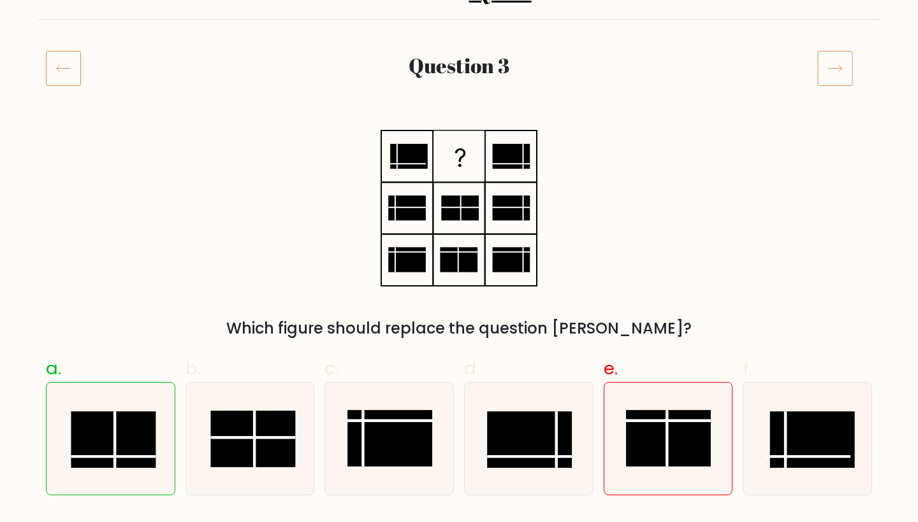
click at [836, 64] on icon at bounding box center [835, 68] width 36 height 36
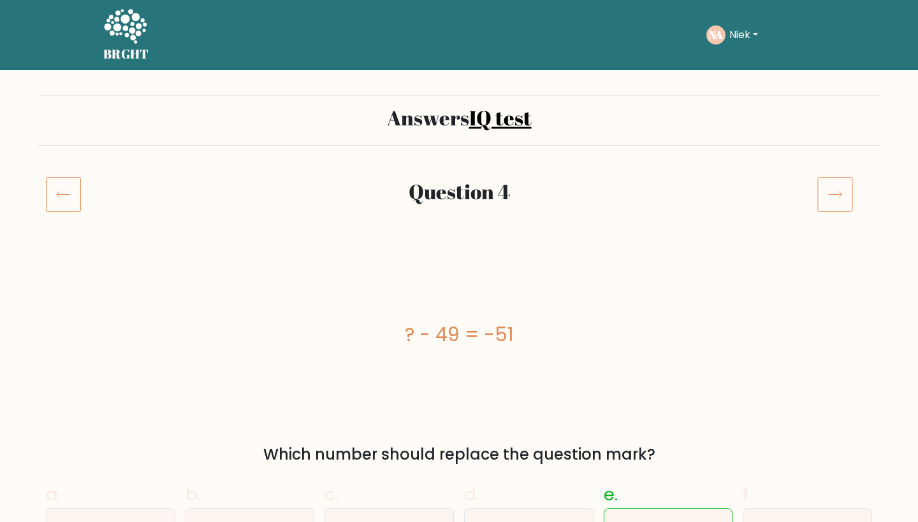
click at [832, 176] on icon at bounding box center [835, 194] width 36 height 36
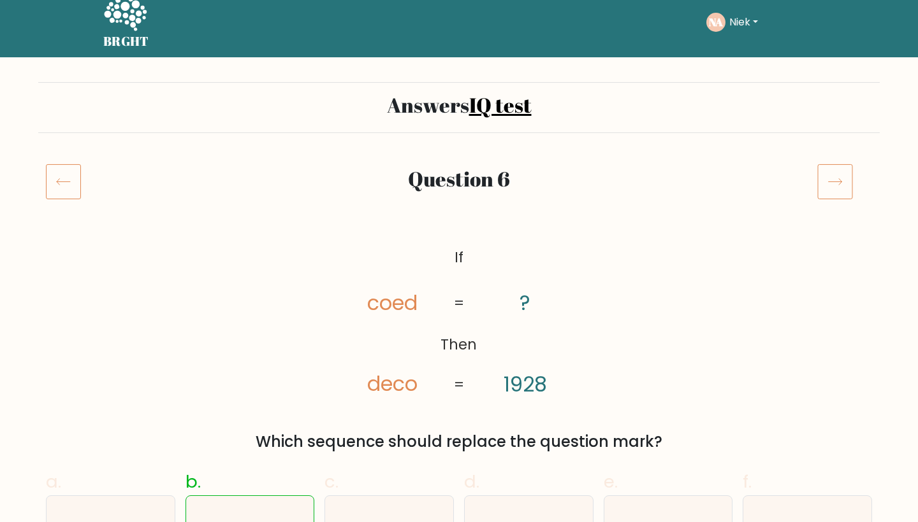
scroll to position [120, 0]
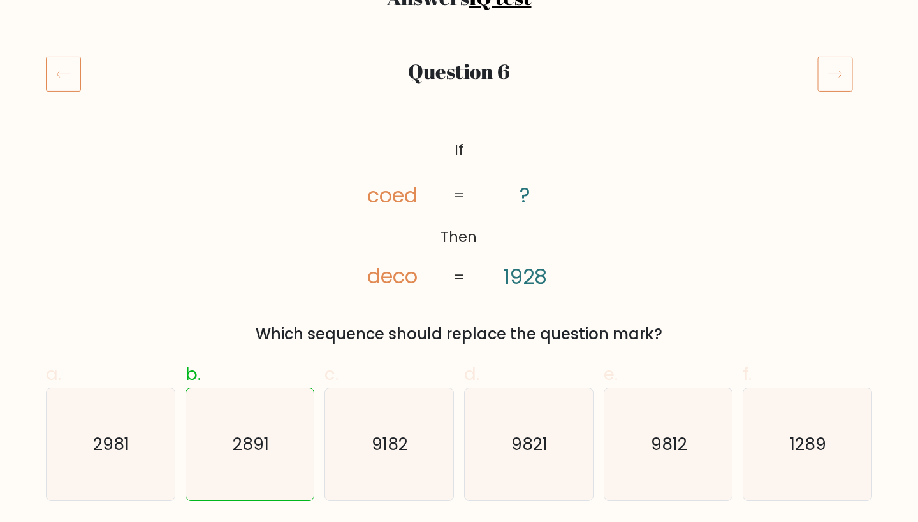
click at [819, 68] on icon at bounding box center [835, 74] width 36 height 36
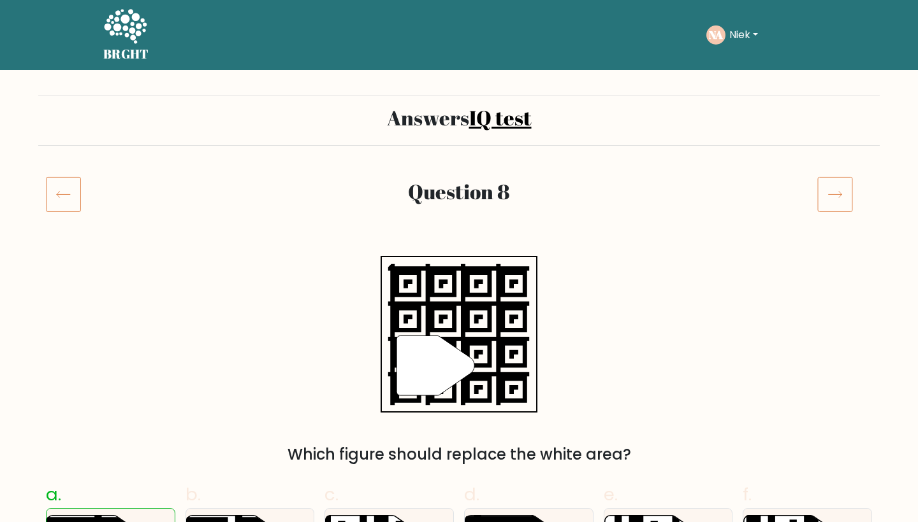
scroll to position [138, 0]
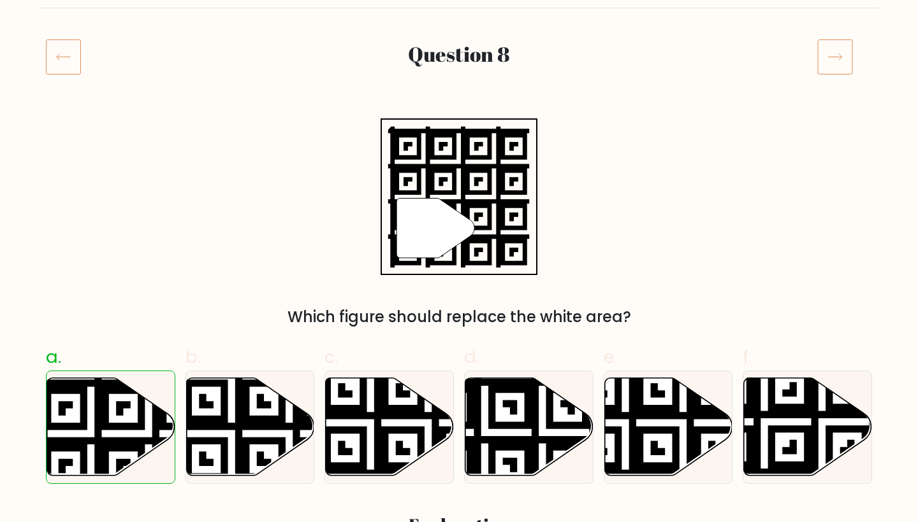
click at [833, 52] on icon at bounding box center [835, 57] width 36 height 36
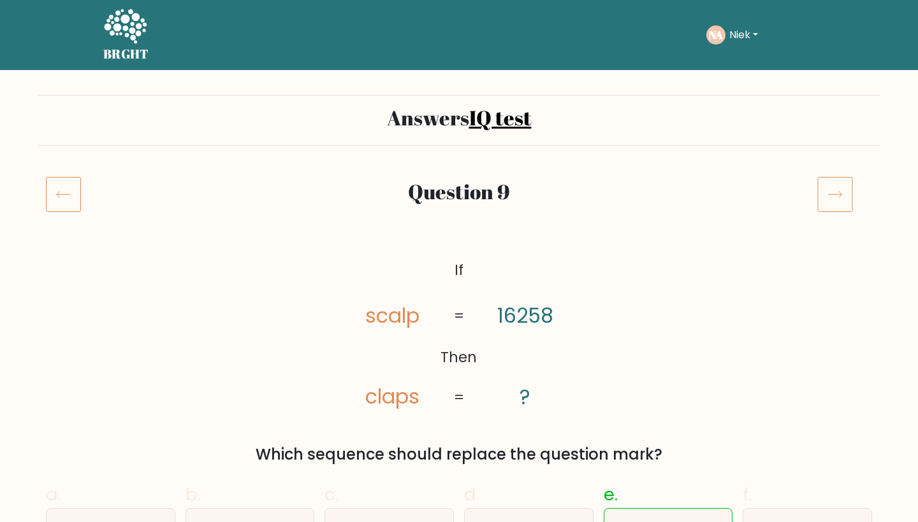
click at [836, 176] on icon at bounding box center [835, 194] width 36 height 36
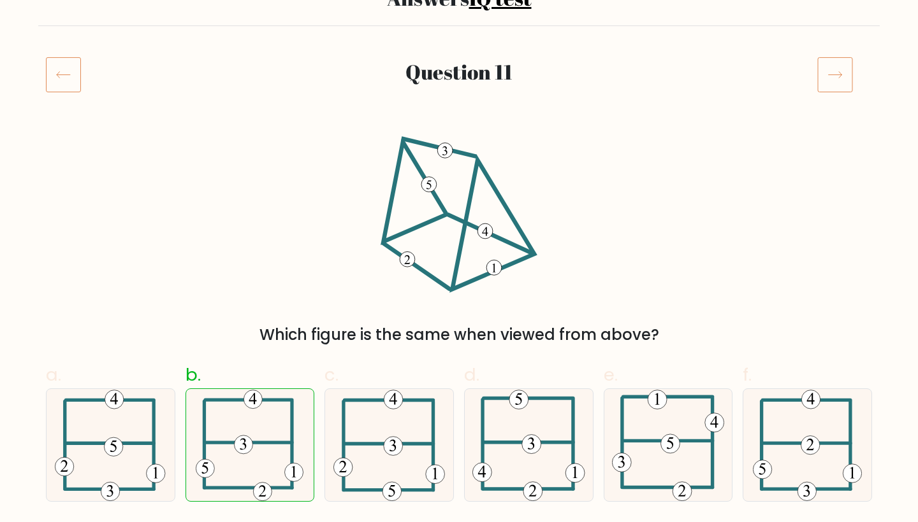
scroll to position [165, 0]
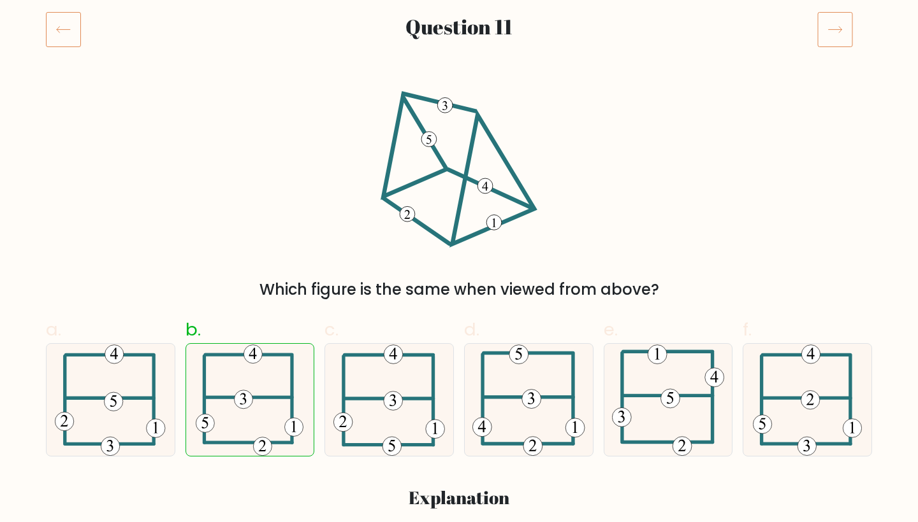
click at [835, 39] on icon at bounding box center [835, 29] width 36 height 36
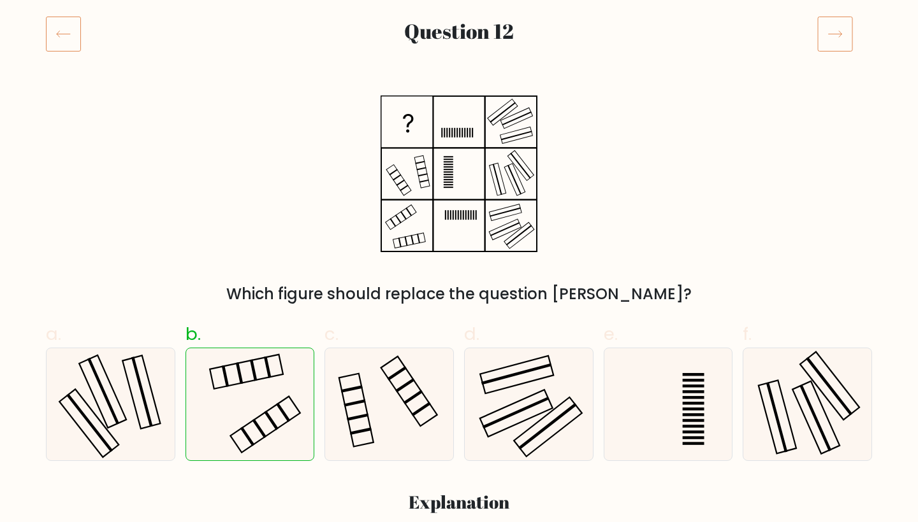
scroll to position [151, 0]
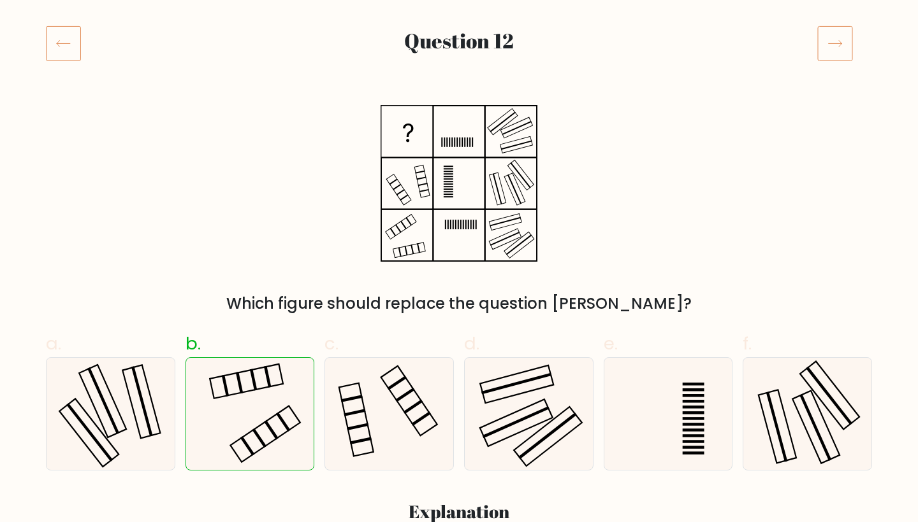
click at [837, 40] on icon at bounding box center [835, 43] width 36 height 36
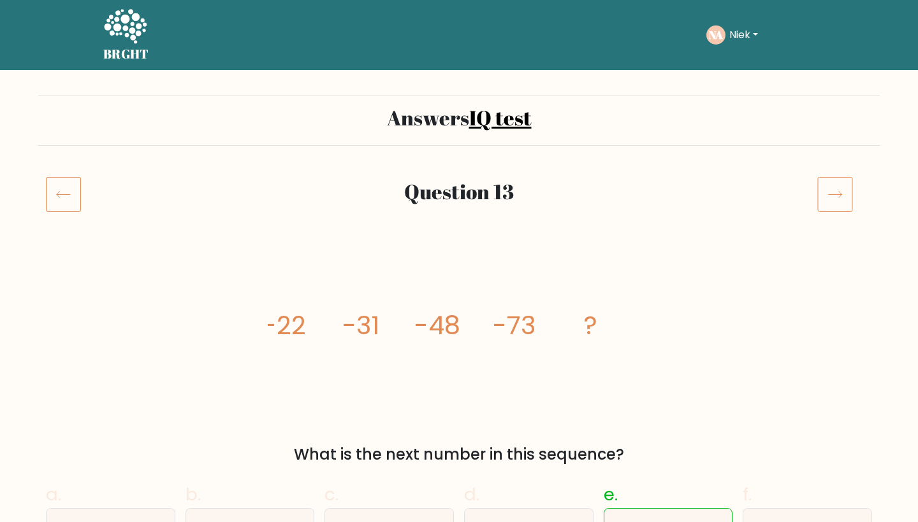
click at [831, 187] on icon at bounding box center [835, 194] width 36 height 36
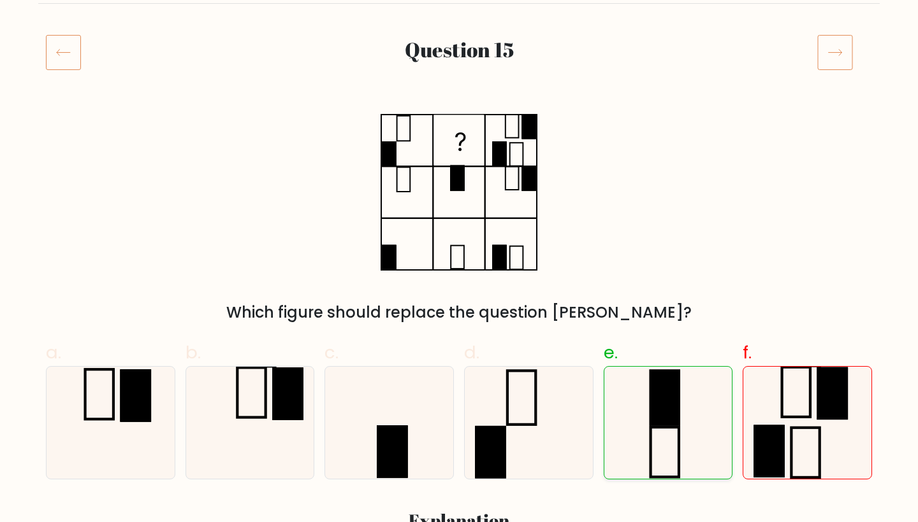
scroll to position [139, 0]
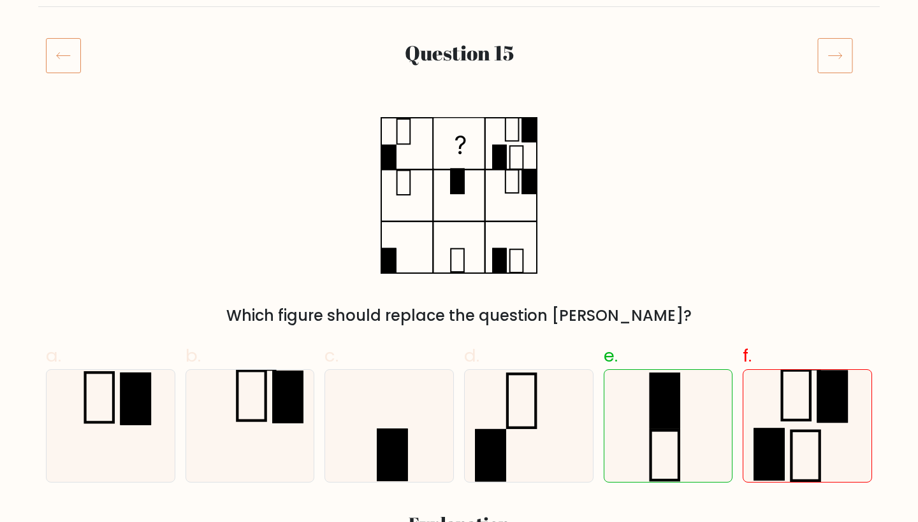
click at [837, 59] on icon at bounding box center [835, 56] width 36 height 36
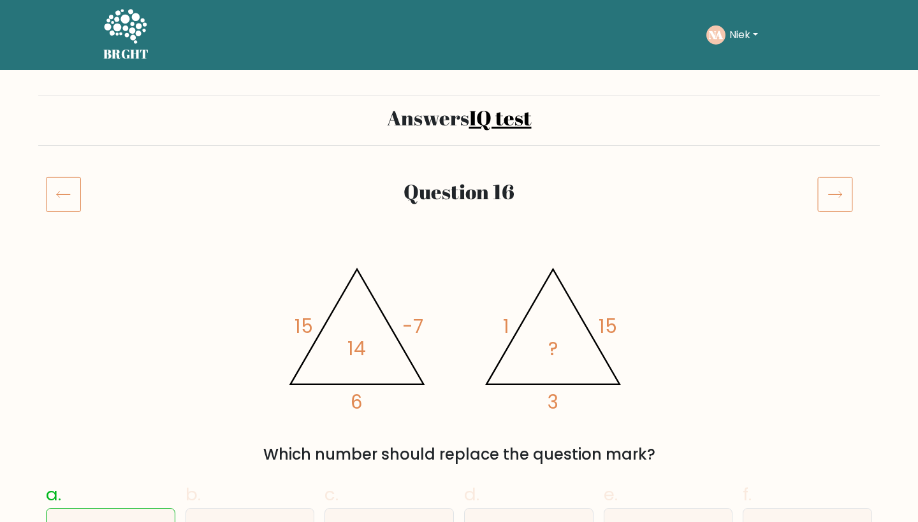
click at [836, 197] on icon at bounding box center [835, 194] width 36 height 36
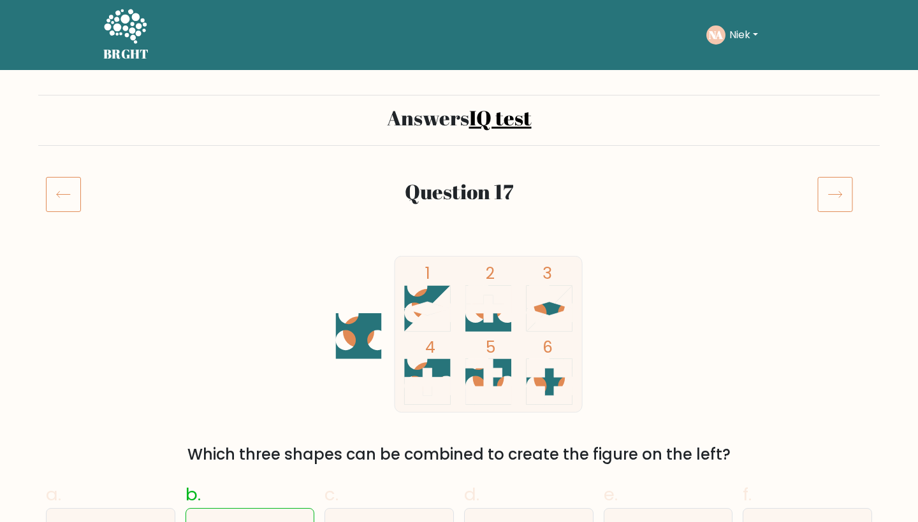
click at [838, 183] on icon at bounding box center [835, 194] width 36 height 36
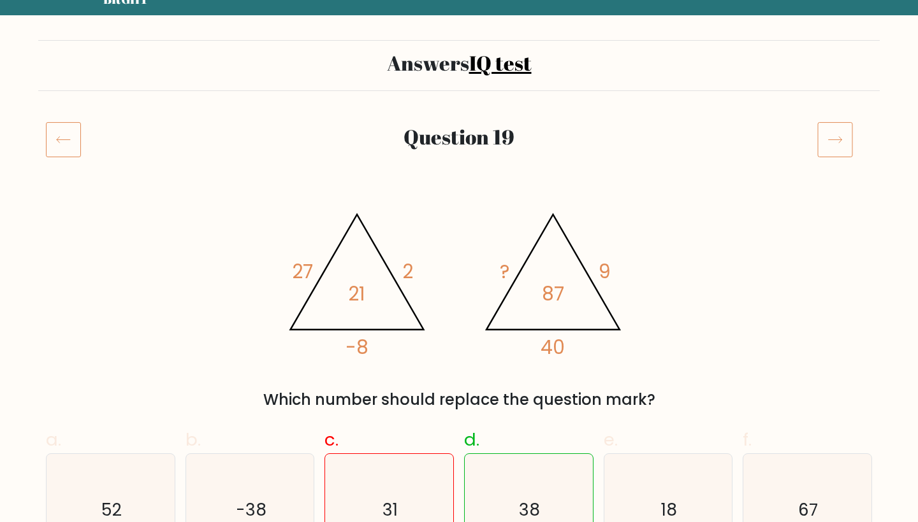
scroll to position [55, 0]
click at [839, 147] on icon at bounding box center [835, 140] width 36 height 36
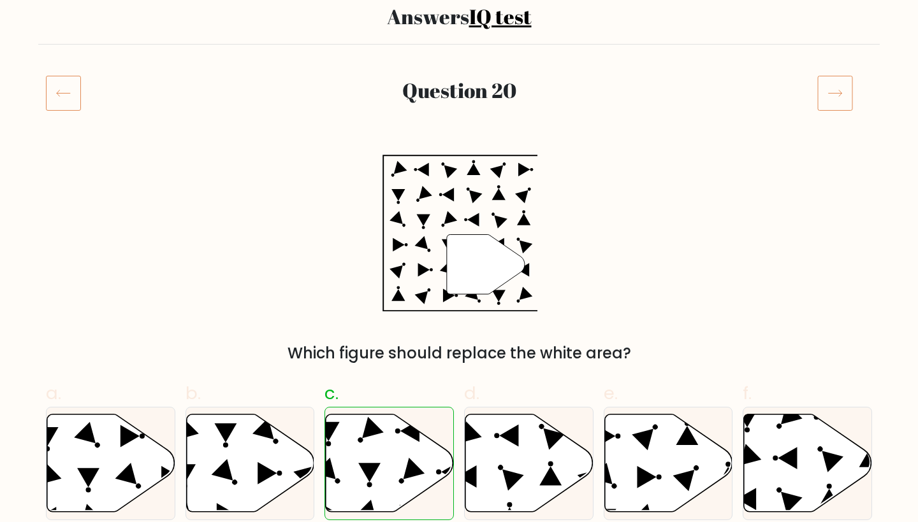
scroll to position [101, 0]
click at [840, 101] on icon at bounding box center [835, 93] width 36 height 36
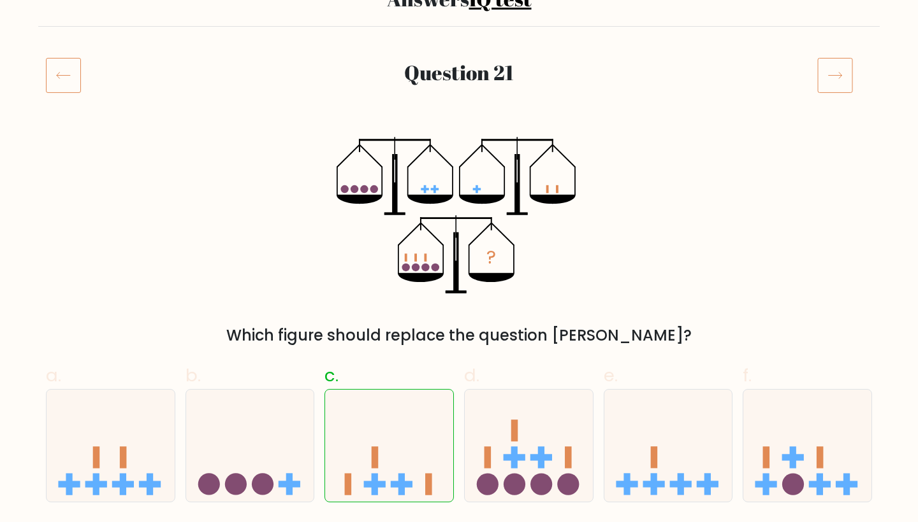
scroll to position [119, 0]
click at [838, 85] on icon at bounding box center [835, 75] width 36 height 36
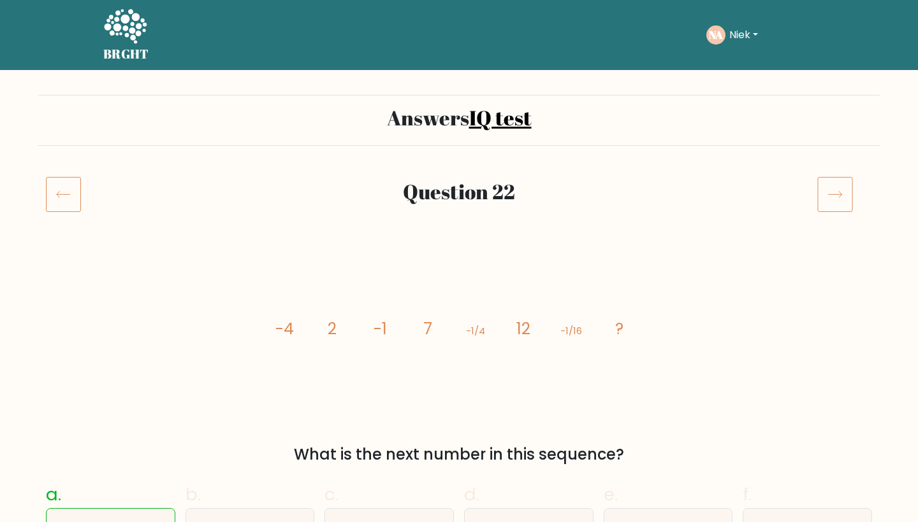
click at [840, 187] on icon at bounding box center [835, 194] width 36 height 36
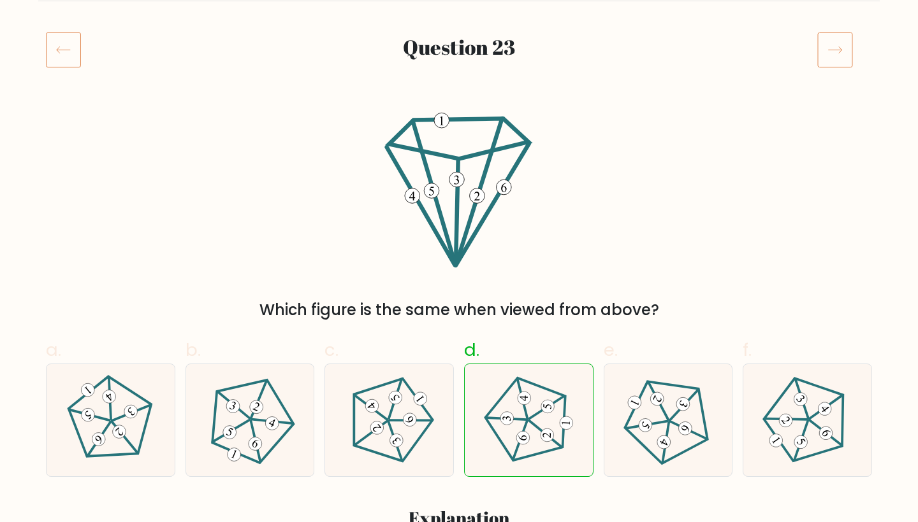
scroll to position [116, 0]
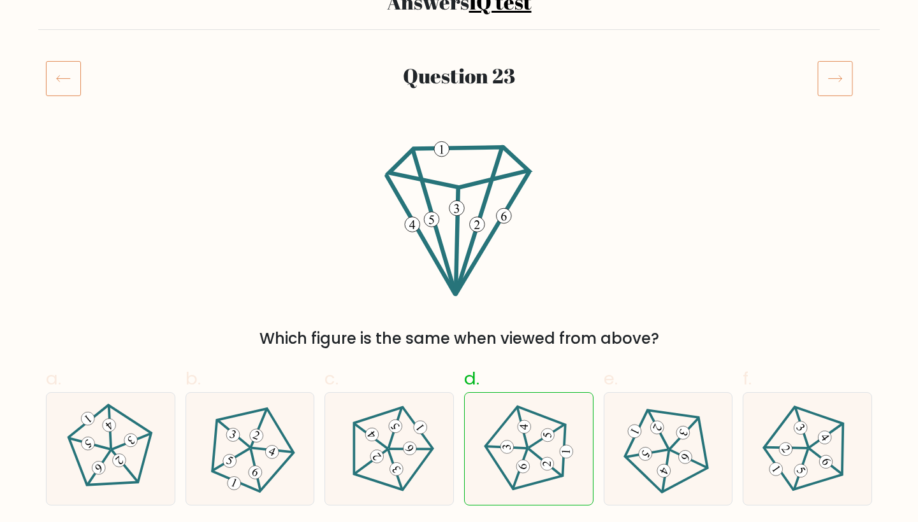
click at [829, 89] on icon at bounding box center [835, 79] width 36 height 36
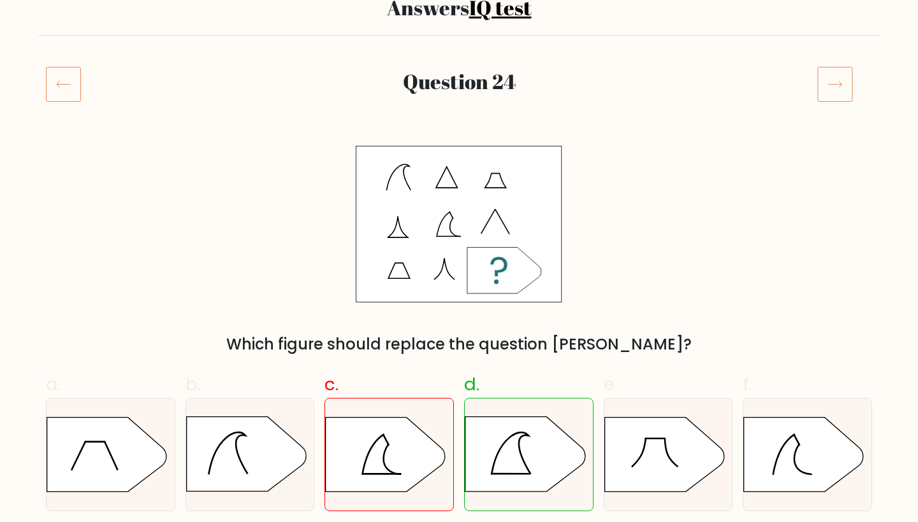
scroll to position [110, 0]
click at [837, 88] on icon at bounding box center [835, 85] width 36 height 36
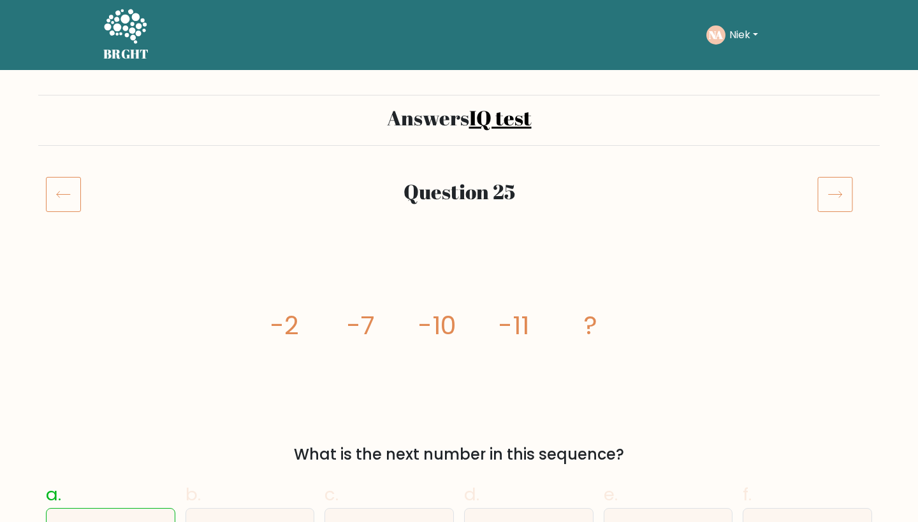
click at [830, 203] on icon at bounding box center [835, 194] width 36 height 36
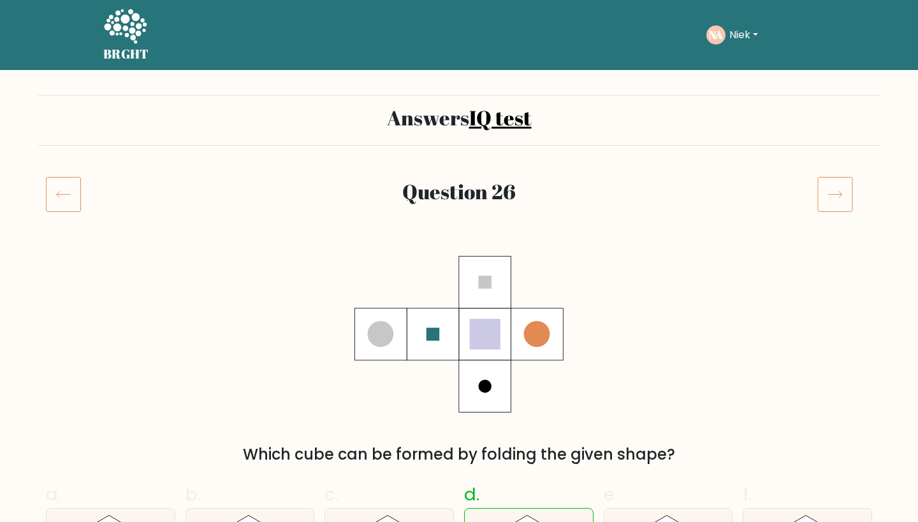
scroll to position [87, 0]
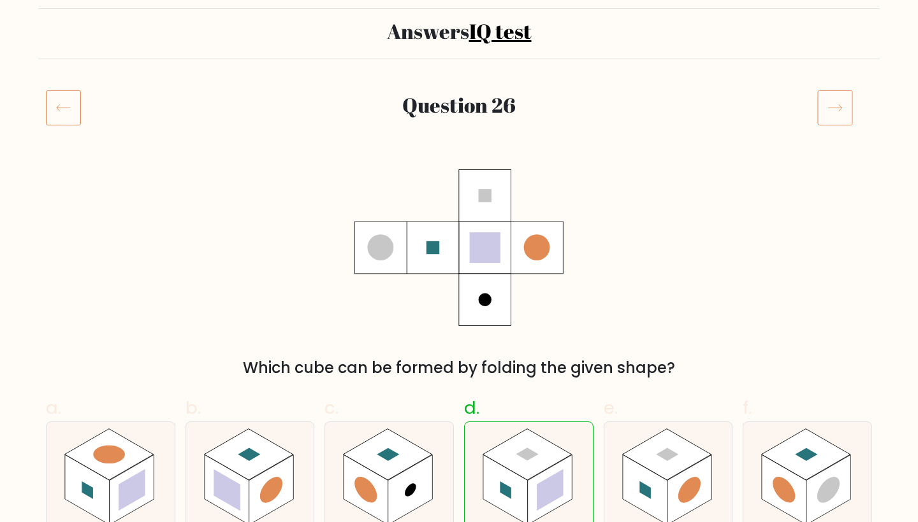
click at [844, 120] on icon at bounding box center [835, 108] width 36 height 36
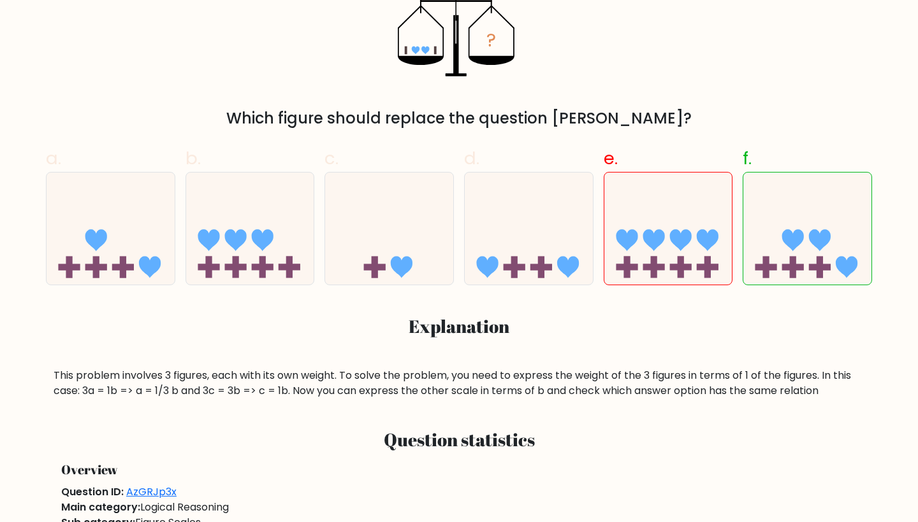
scroll to position [164, 0]
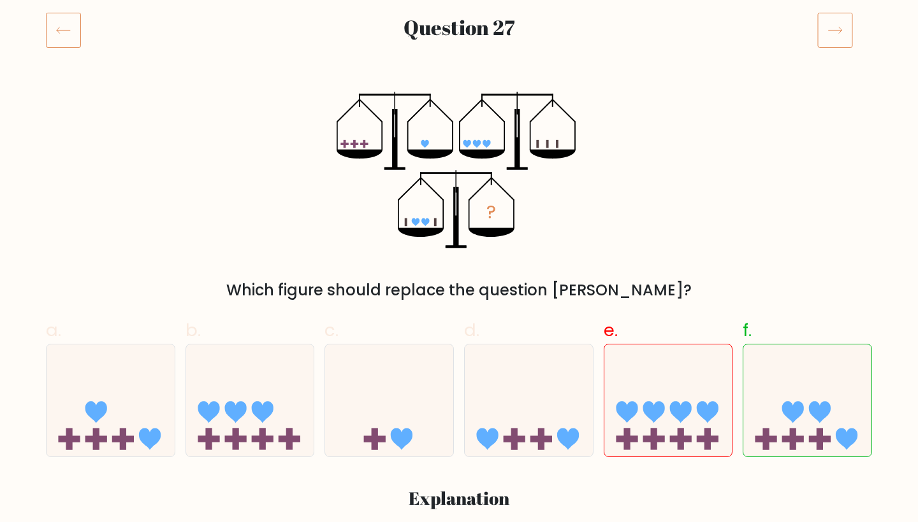
click at [833, 36] on icon at bounding box center [835, 30] width 36 height 36
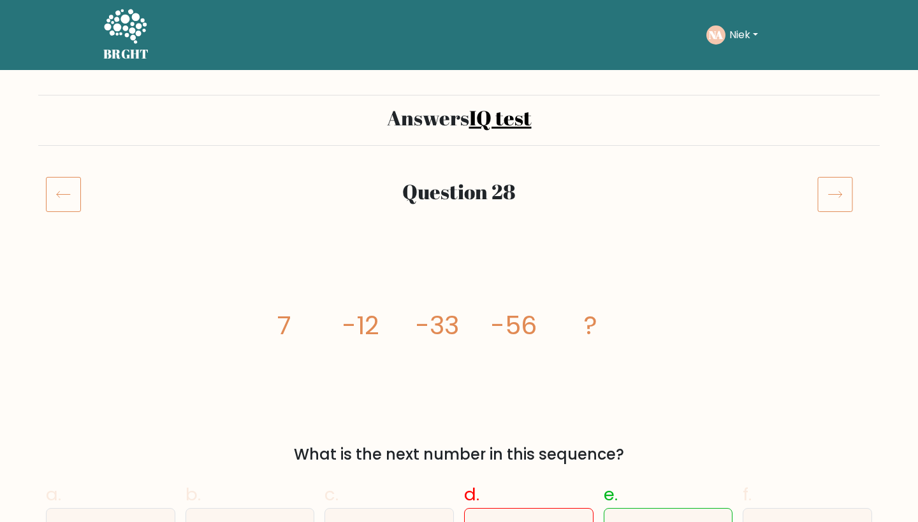
click at [836, 192] on icon at bounding box center [835, 194] width 36 height 36
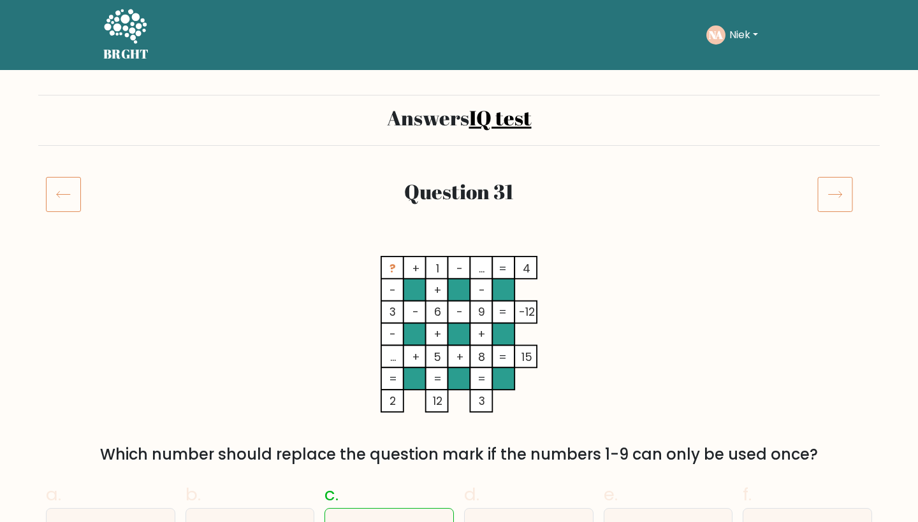
scroll to position [111, 0]
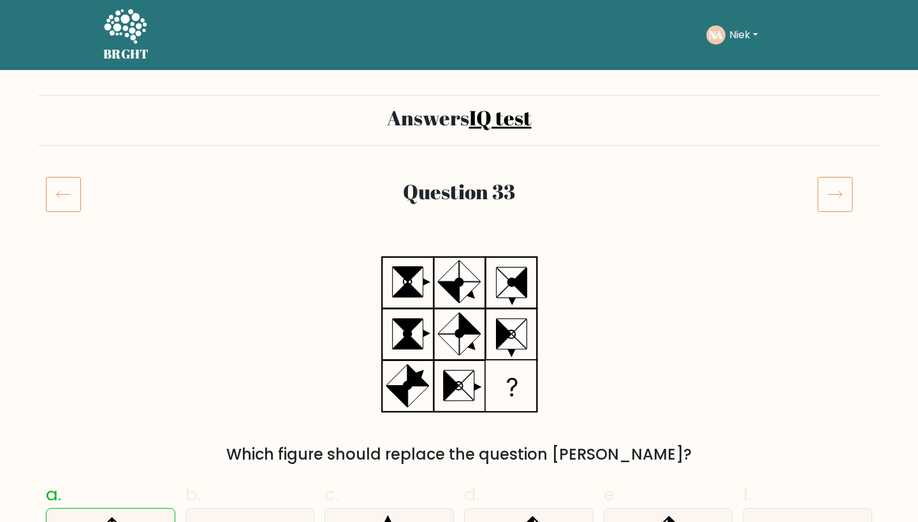
click at [824, 196] on icon at bounding box center [835, 194] width 36 height 36
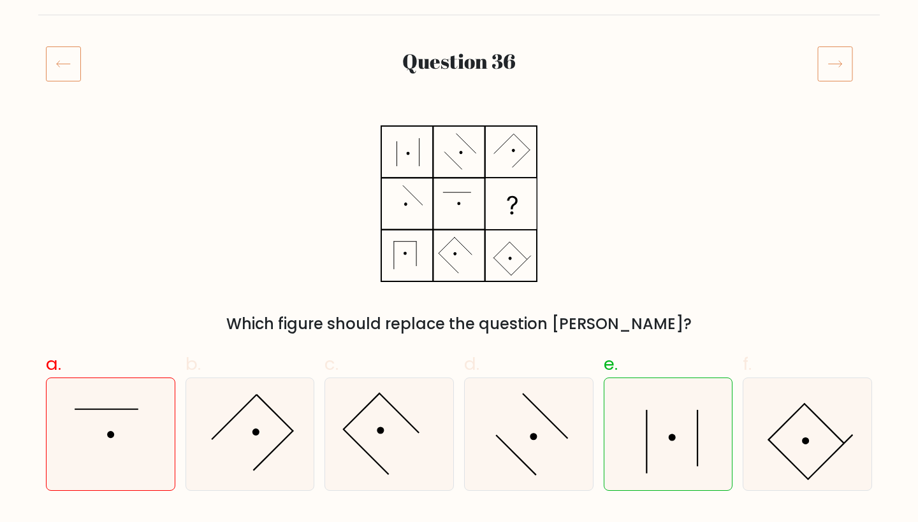
scroll to position [129, 0]
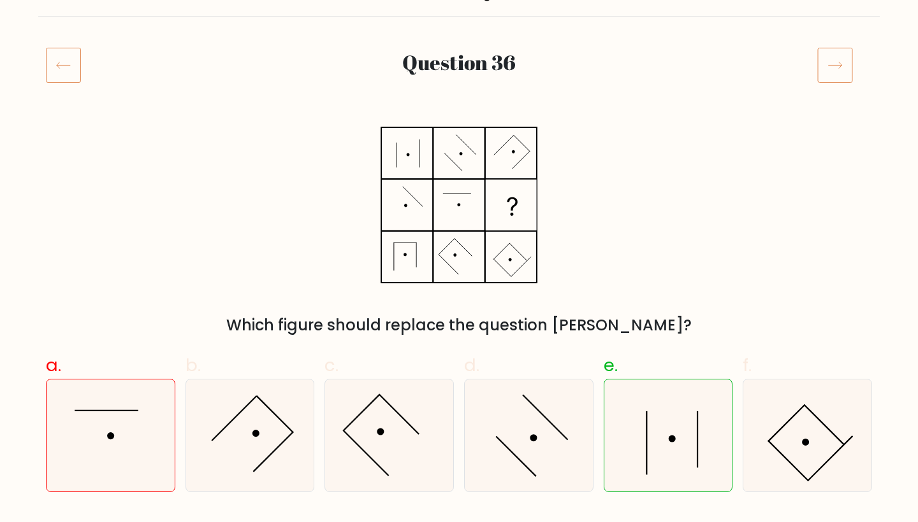
click at [833, 78] on icon at bounding box center [835, 65] width 36 height 36
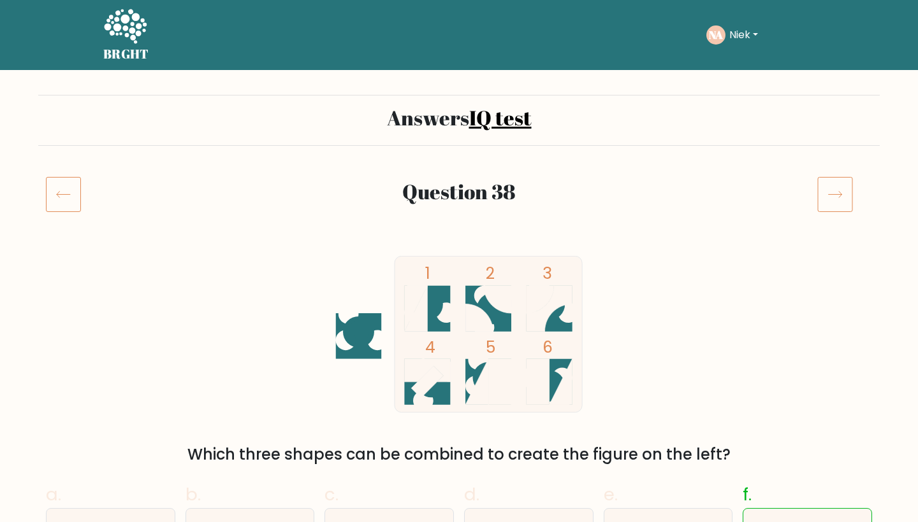
scroll to position [349, 0]
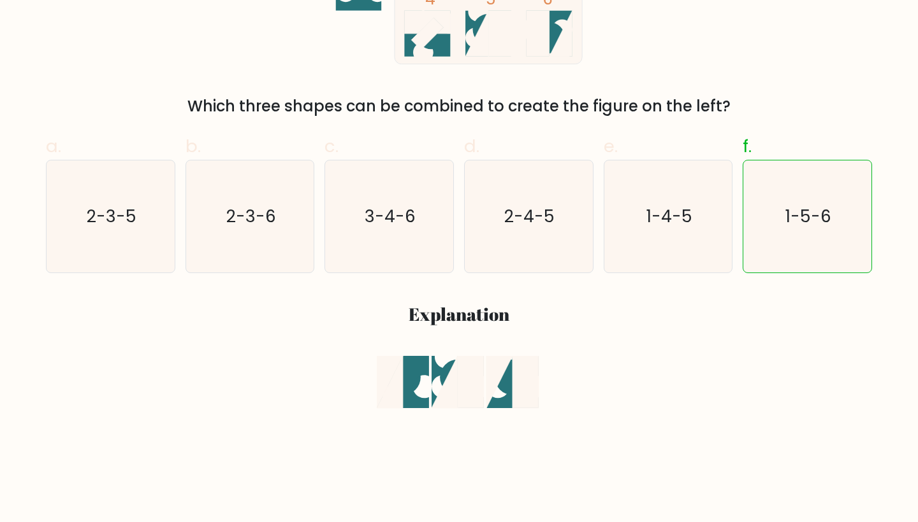
click at [462, 384] on rect at bounding box center [470, 382] width 26 height 52
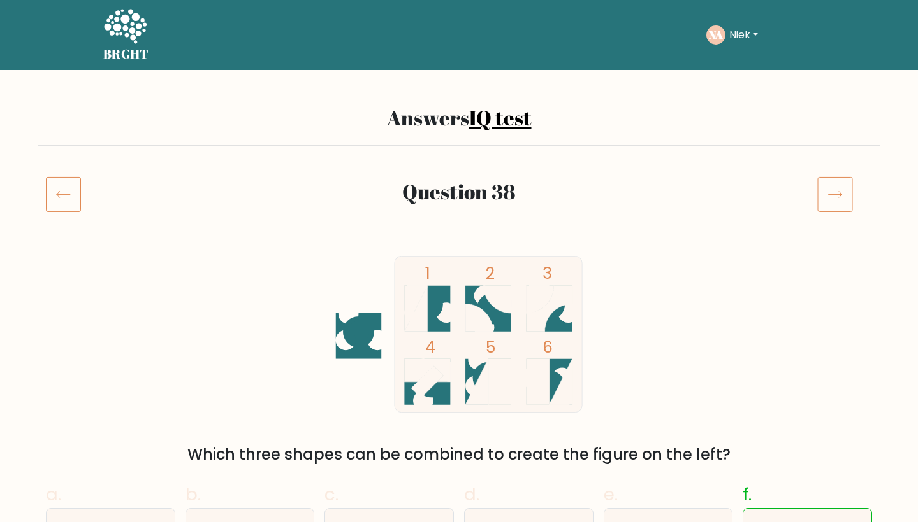
scroll to position [0, 0]
click at [836, 186] on icon at bounding box center [835, 194] width 36 height 36
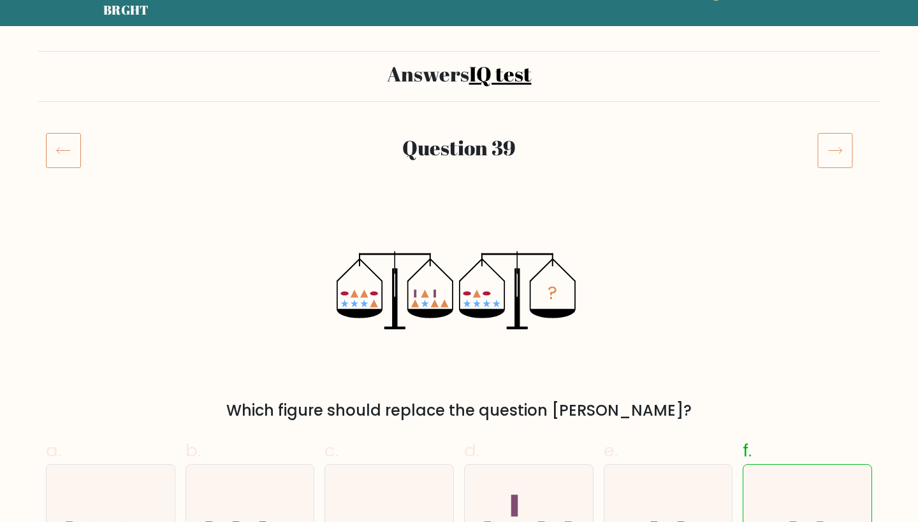
scroll to position [39, 0]
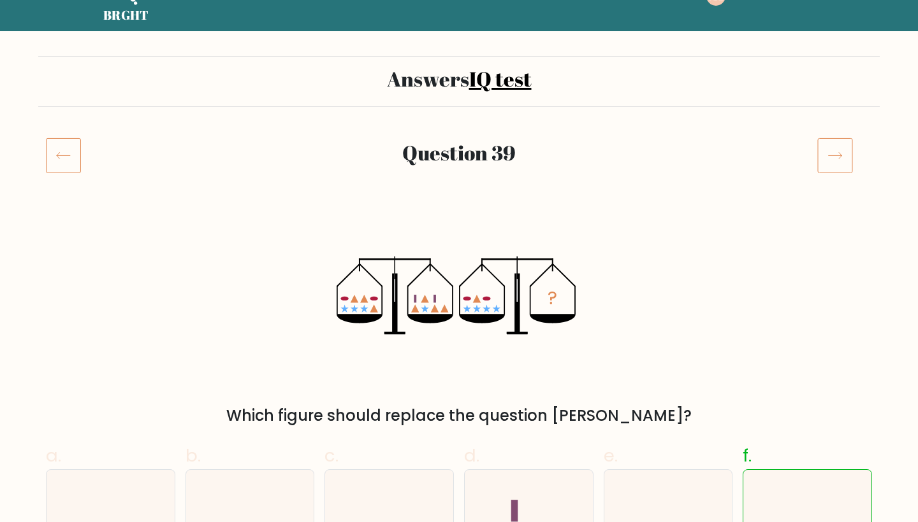
click at [844, 155] on icon at bounding box center [835, 156] width 36 height 36
